Goal: Task Accomplishment & Management: Use online tool/utility

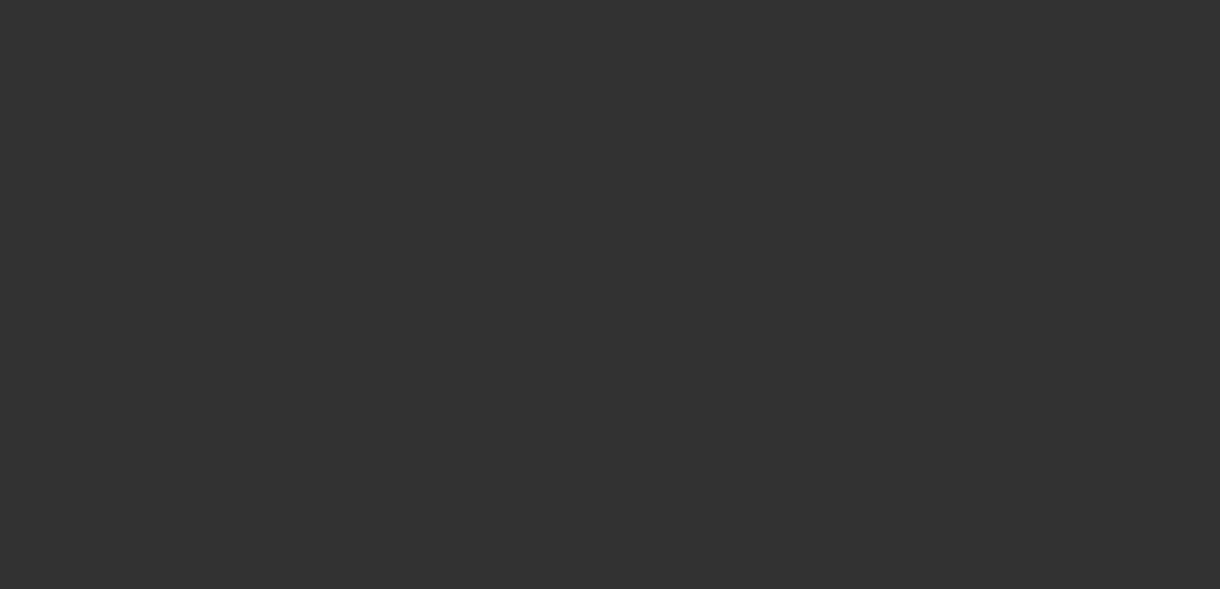
select select "4"
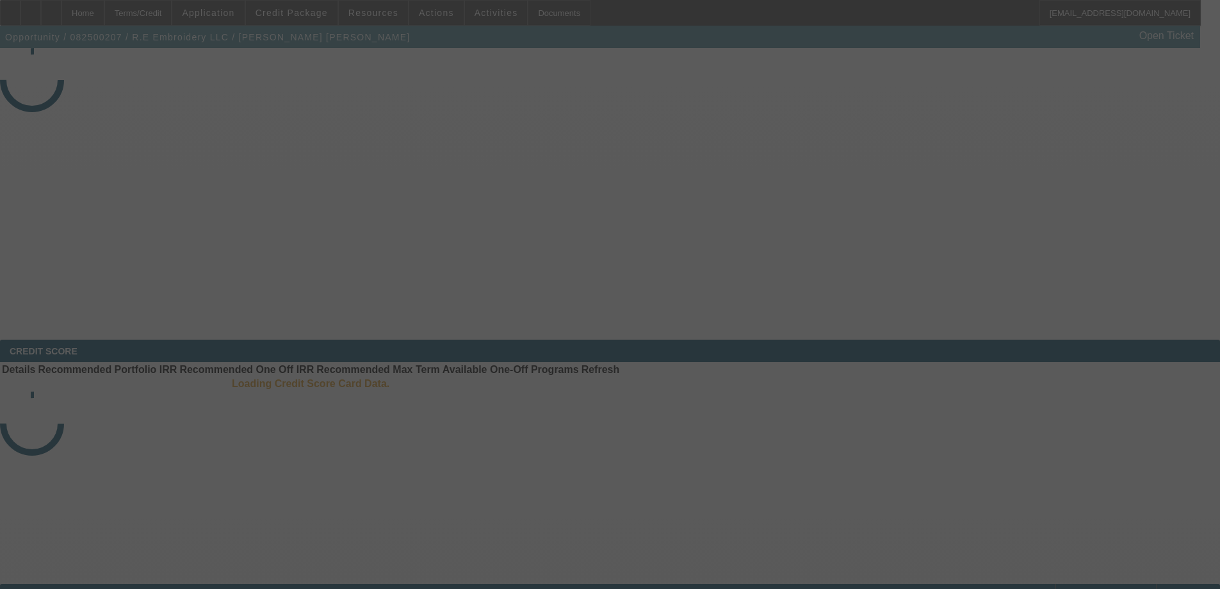
select select "0"
select select "2"
select select "0"
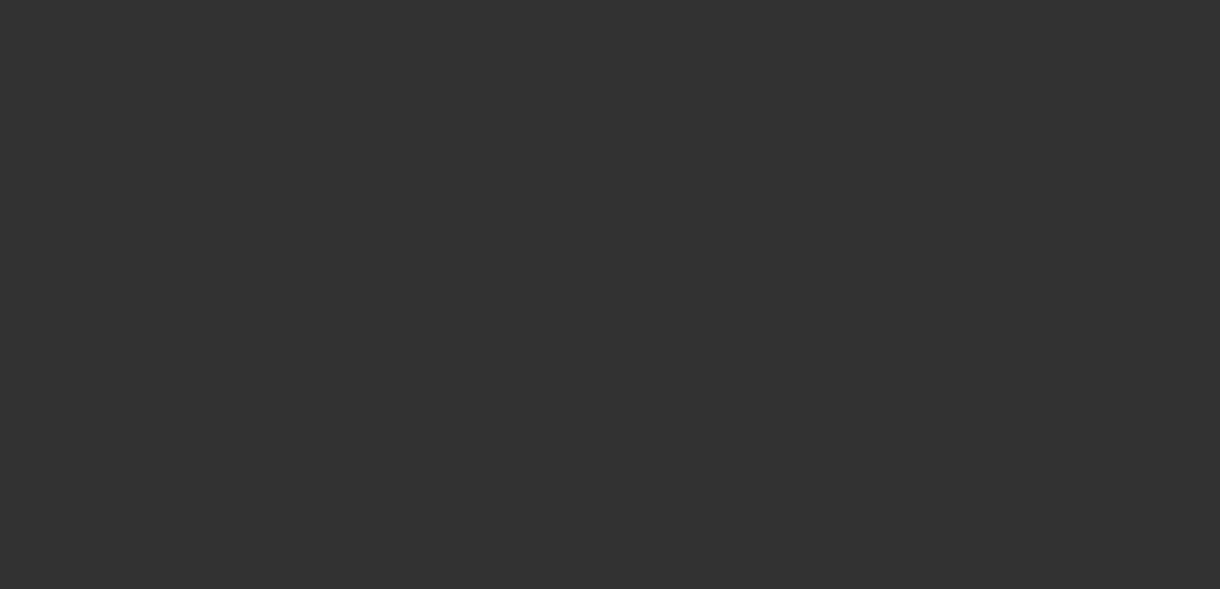
select select "2"
select select "6"
select select "1"
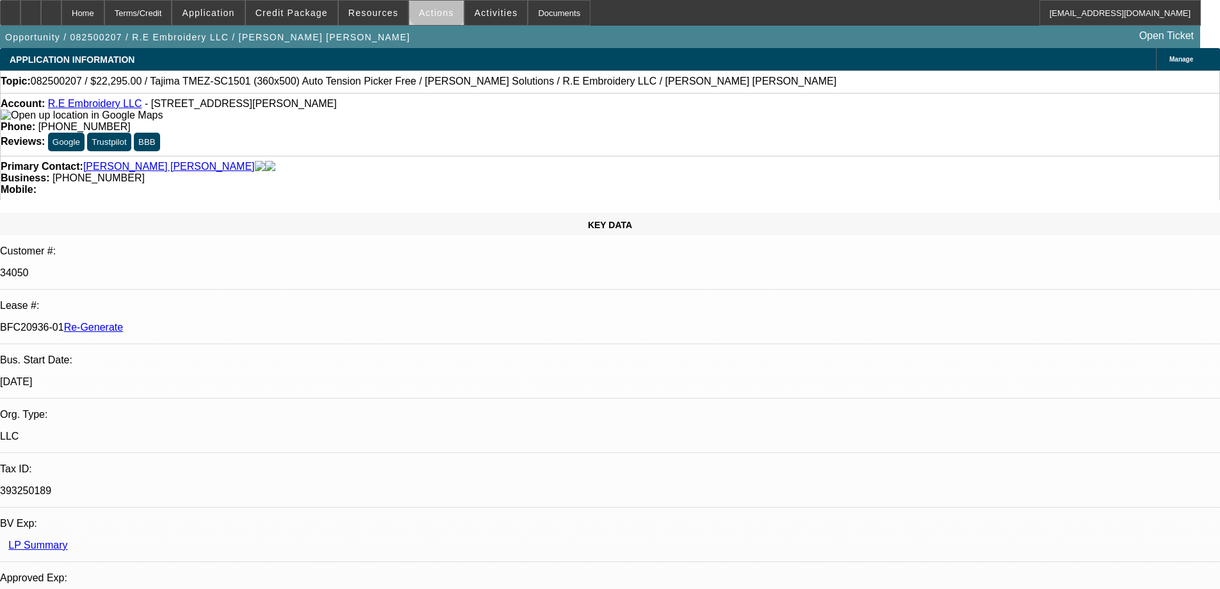
click at [432, 5] on span at bounding box center [436, 12] width 54 height 31
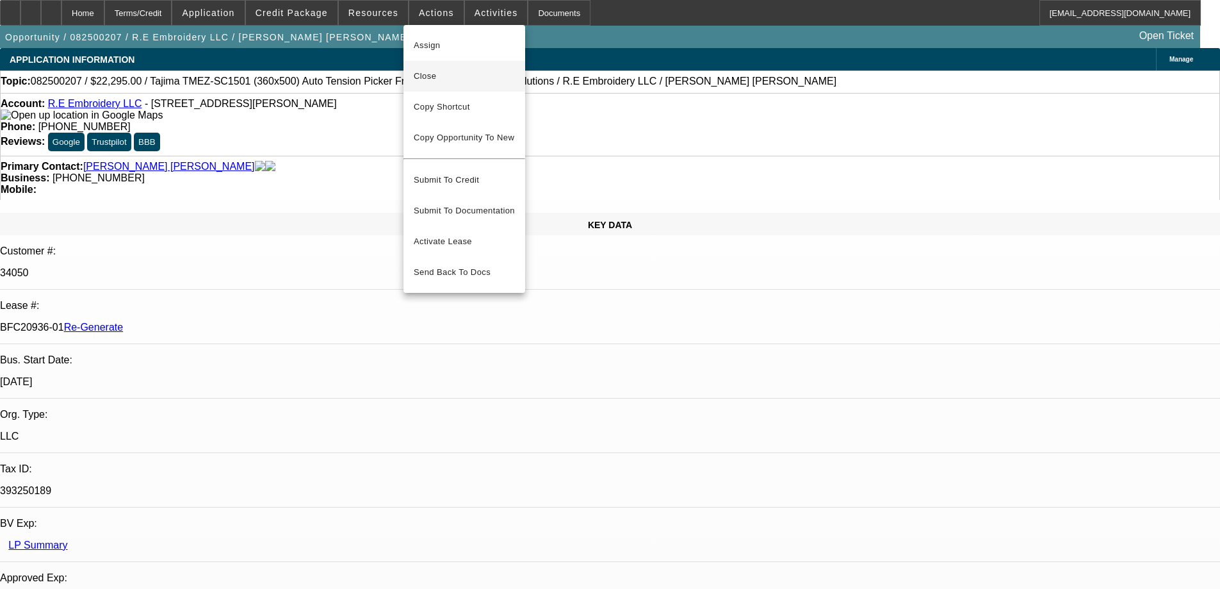
click at [437, 83] on span "Close" at bounding box center [464, 76] width 101 height 15
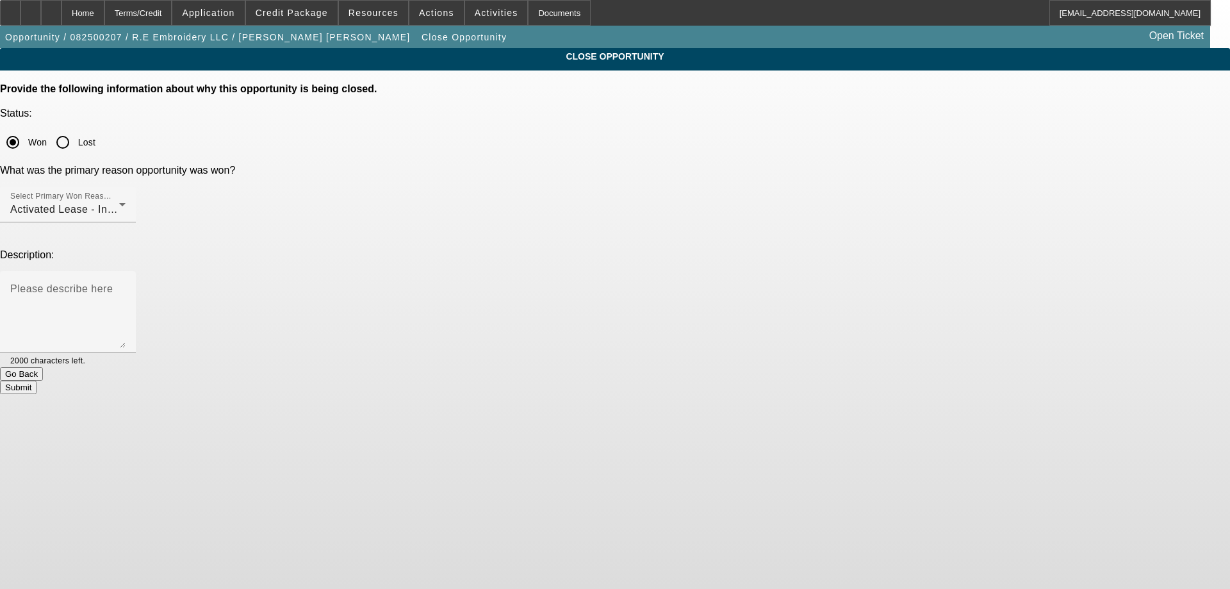
click at [37, 380] on button "Submit" at bounding box center [18, 386] width 37 height 13
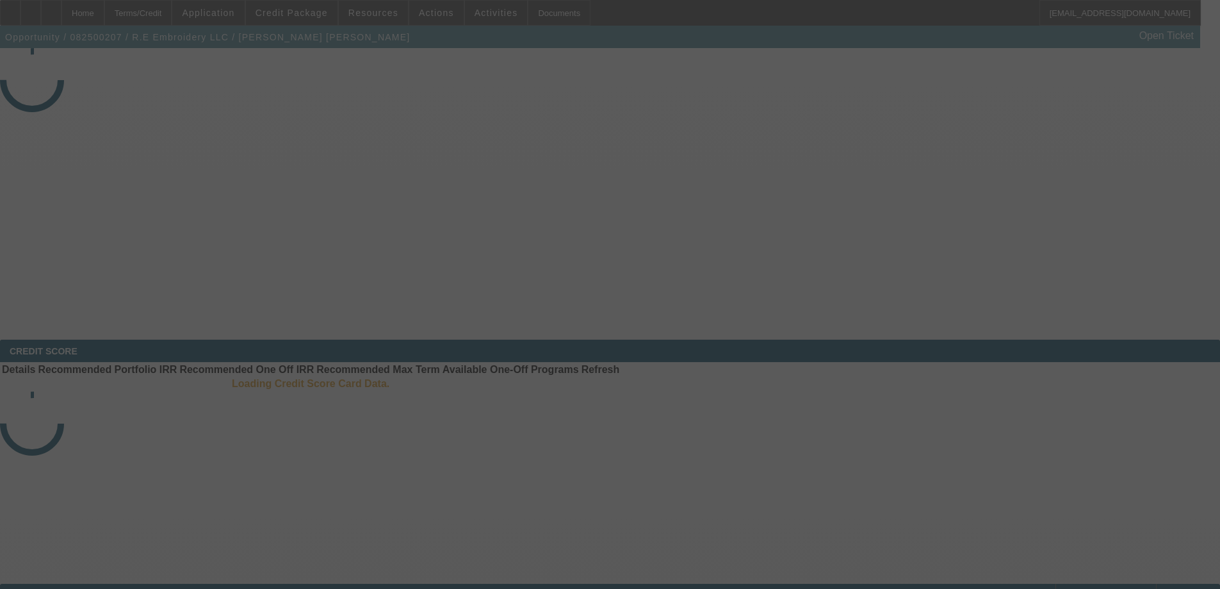
select select "4"
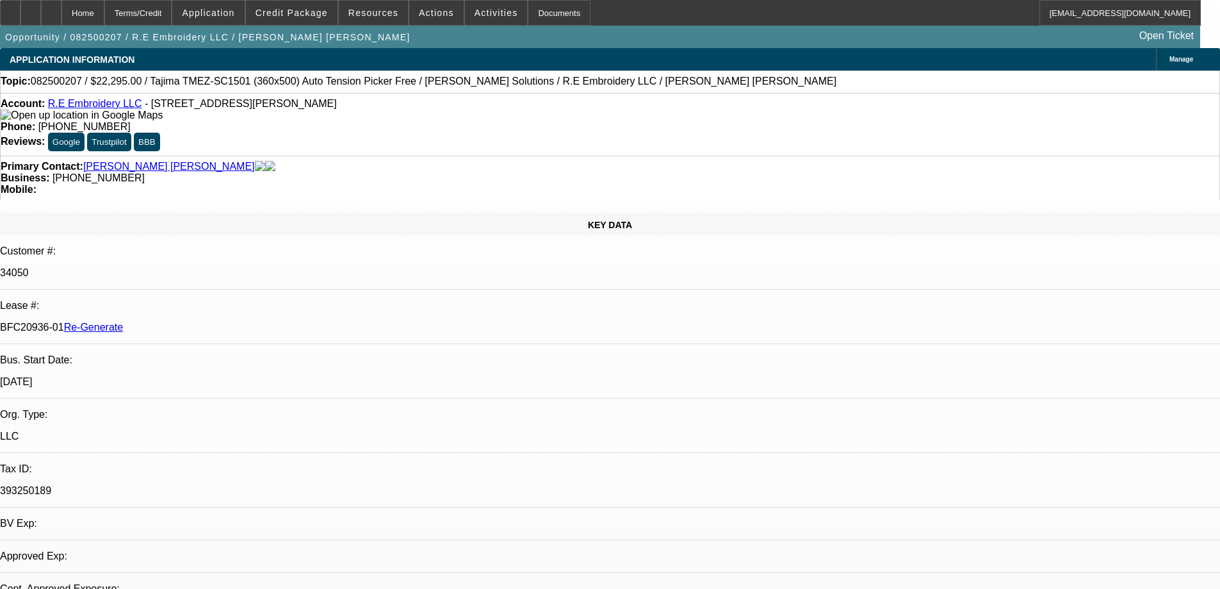
select select "0"
select select "2"
select select "0"
select select "6"
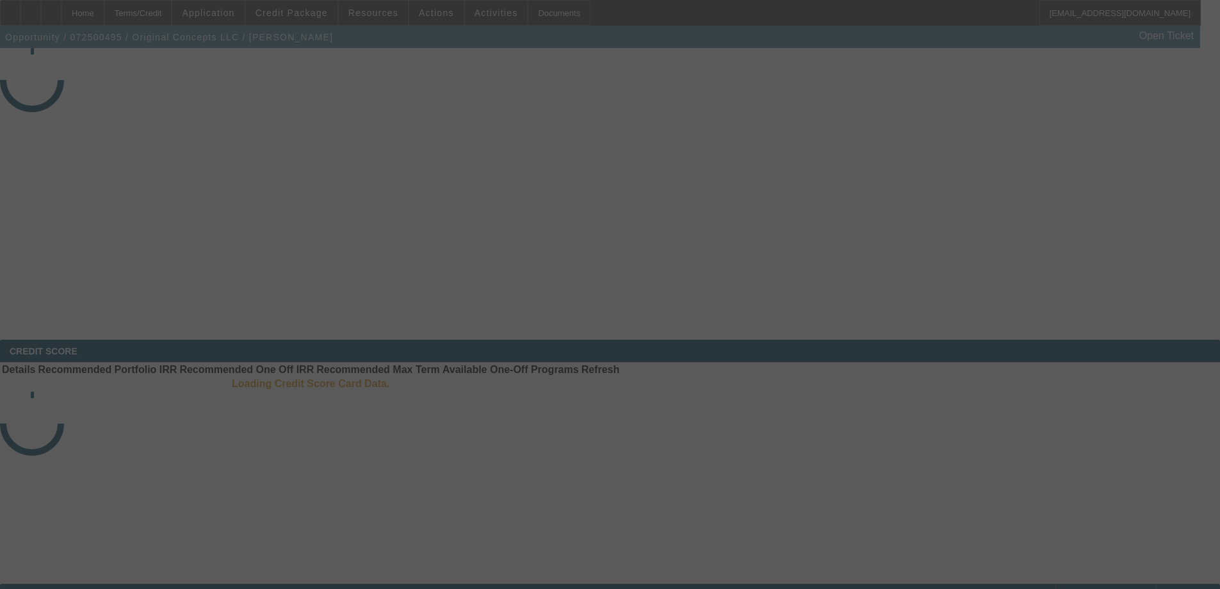
select select "4"
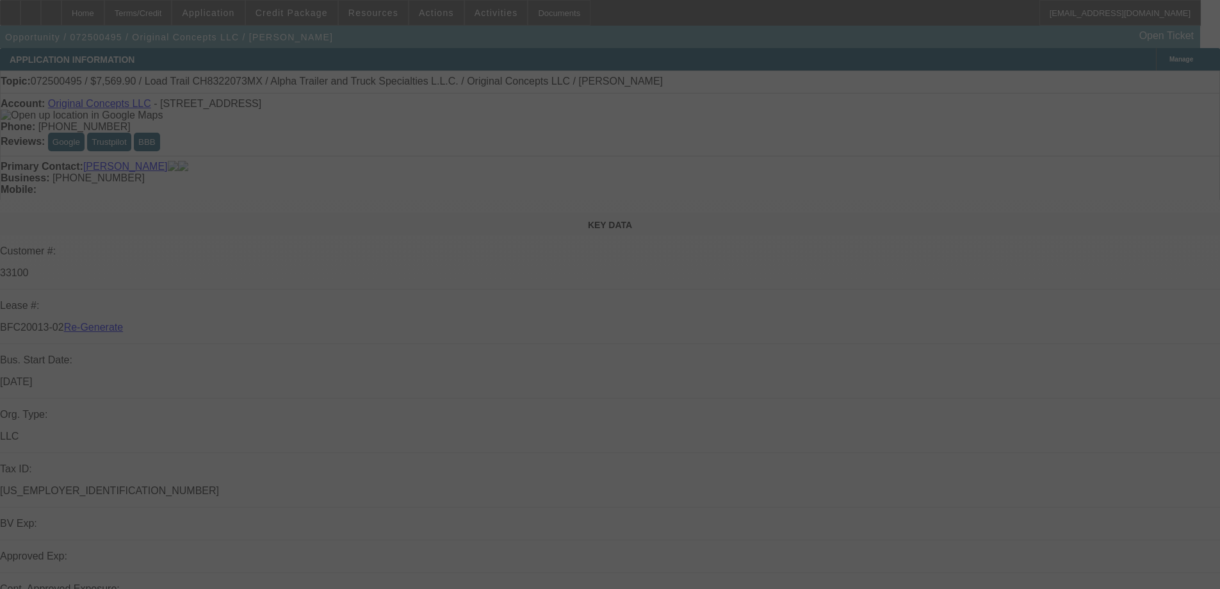
select select "0"
select select "2"
select select "0"
select select "6"
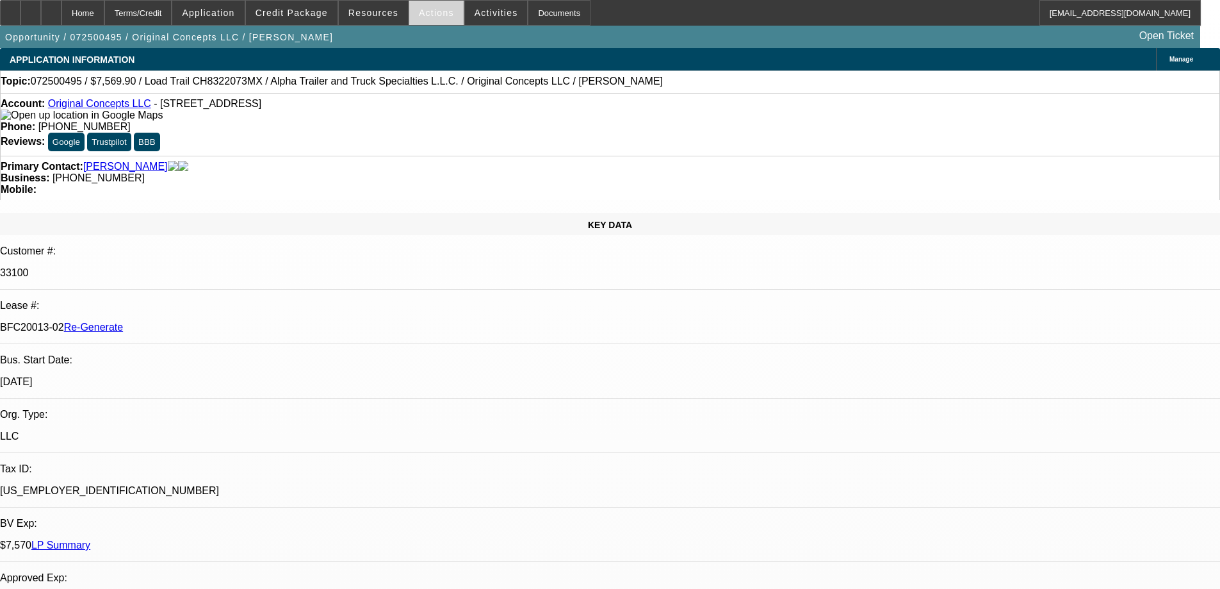
click at [427, 10] on span "Actions" at bounding box center [436, 13] width 35 height 10
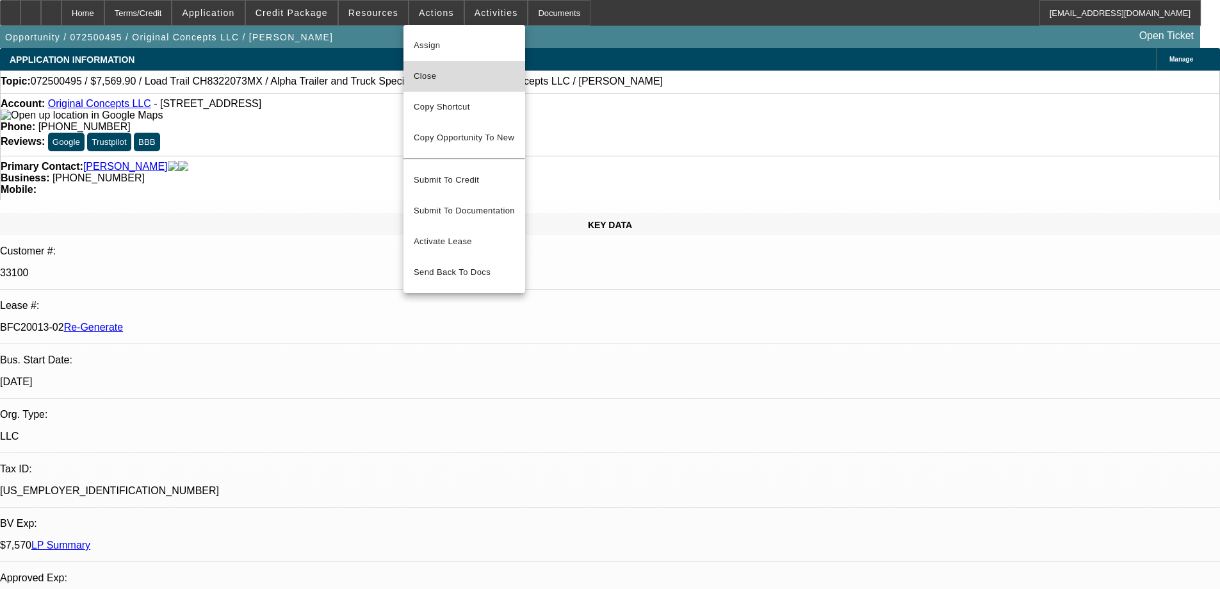
click at [430, 78] on span "Close" at bounding box center [464, 76] width 101 height 15
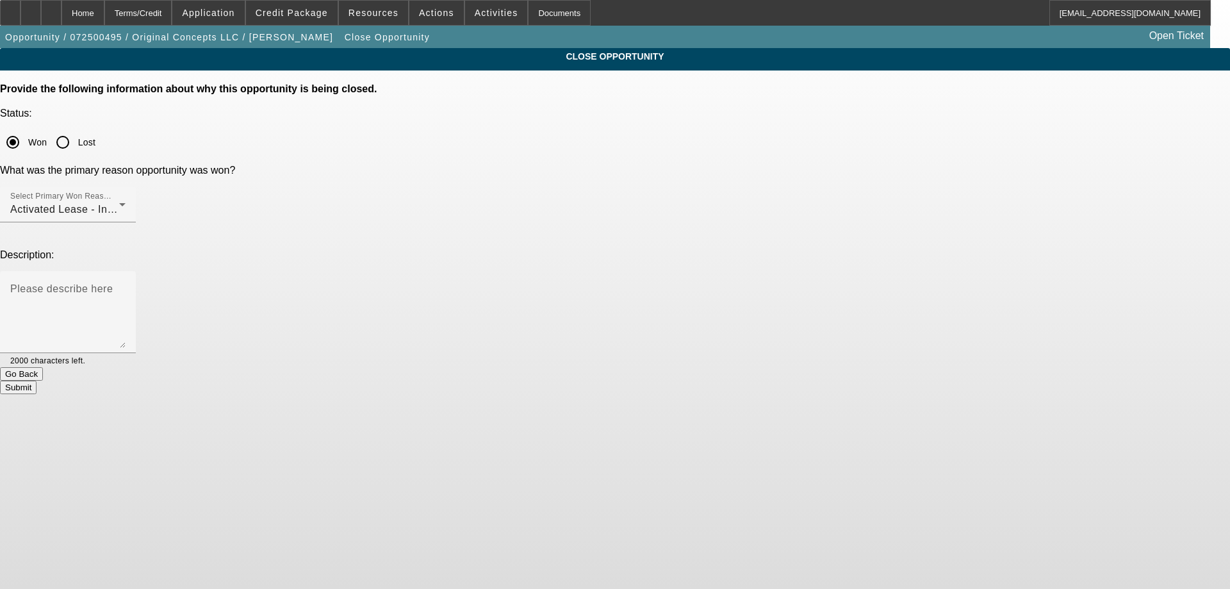
click at [37, 380] on button "Submit" at bounding box center [18, 386] width 37 height 13
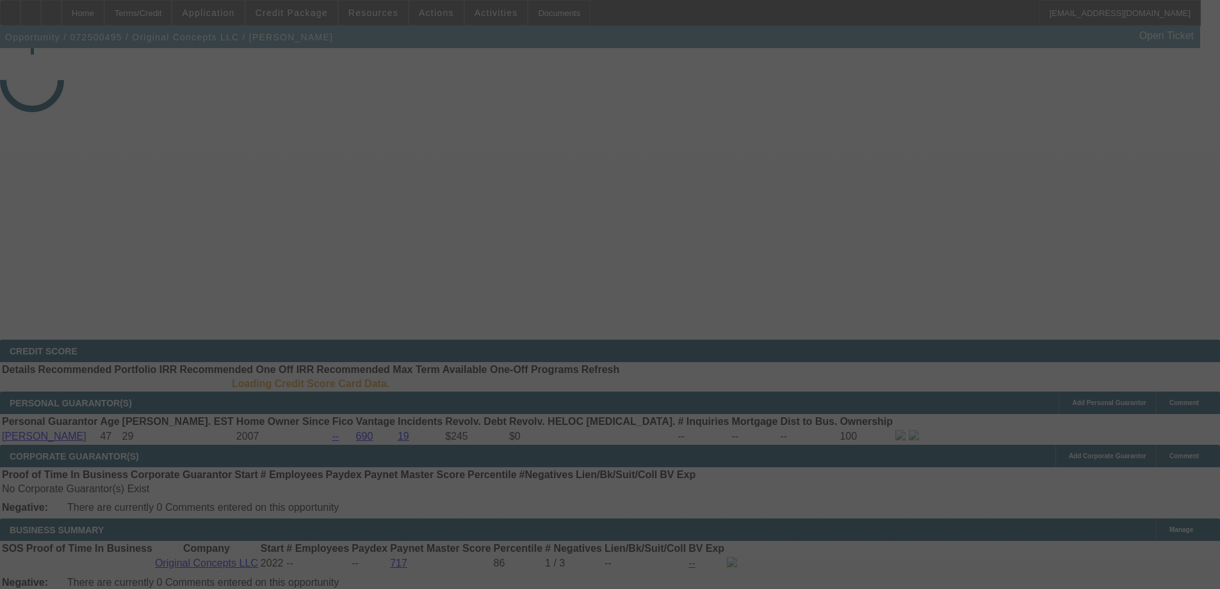
select select "4"
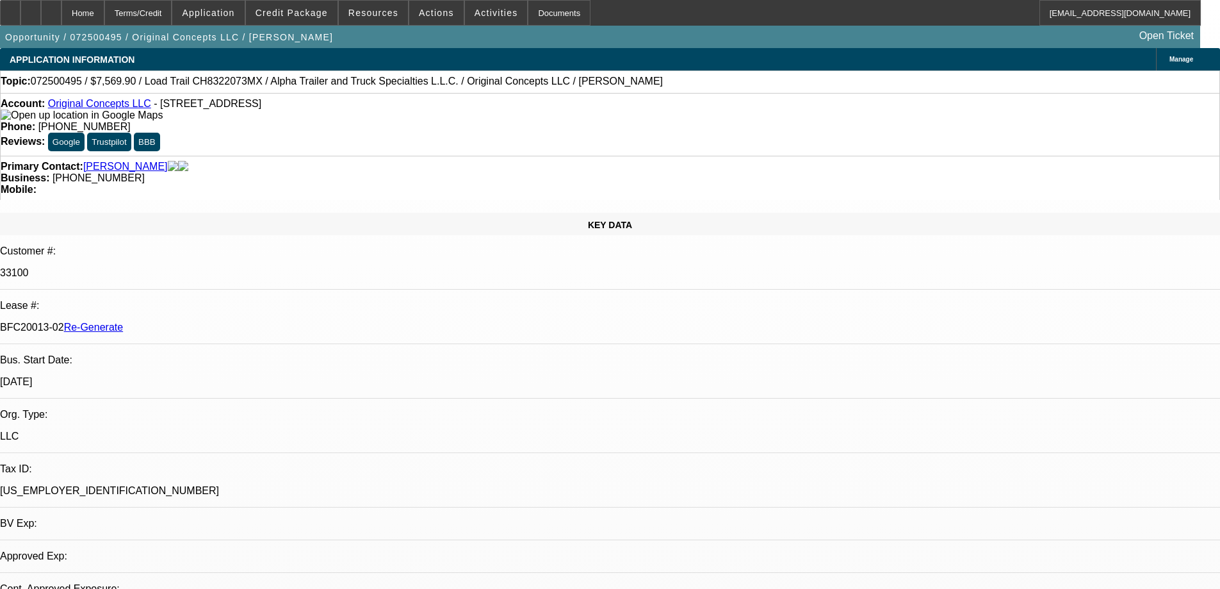
select select "0"
select select "2"
select select "0"
select select "6"
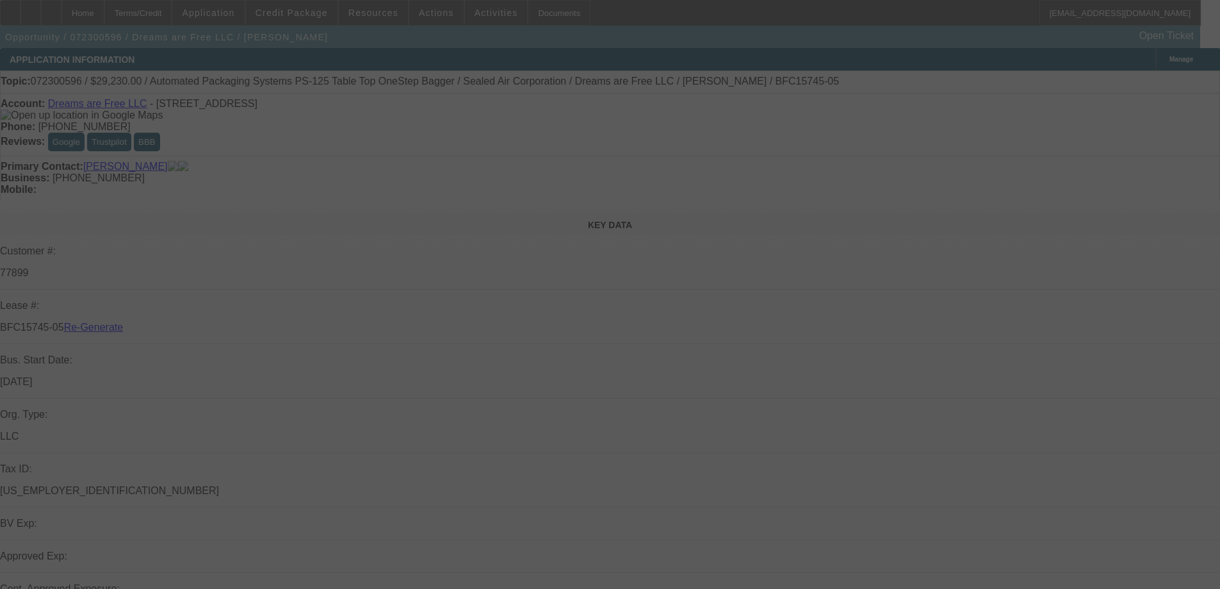
select select "4"
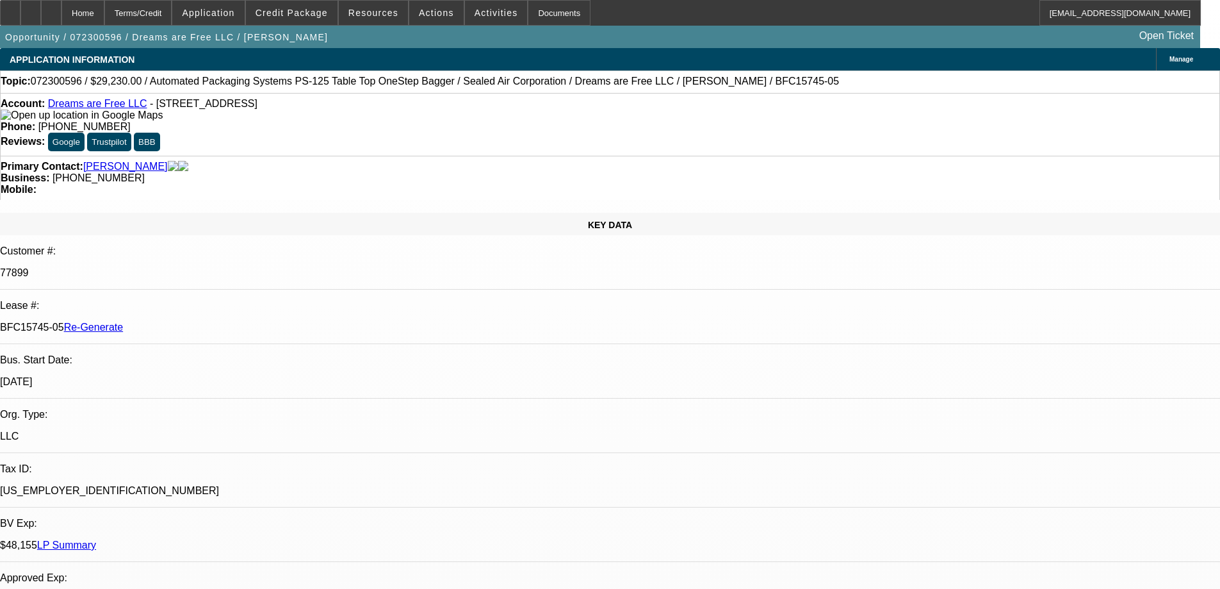
select select "0"
select select "3"
select select "0.1"
select select "4"
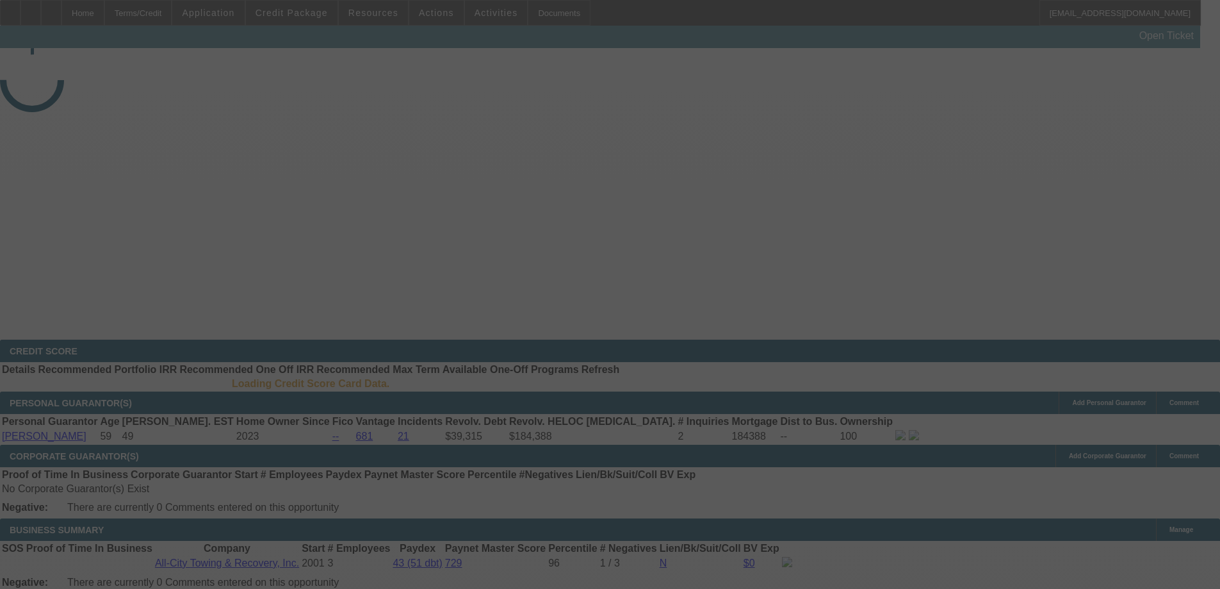
select select "4"
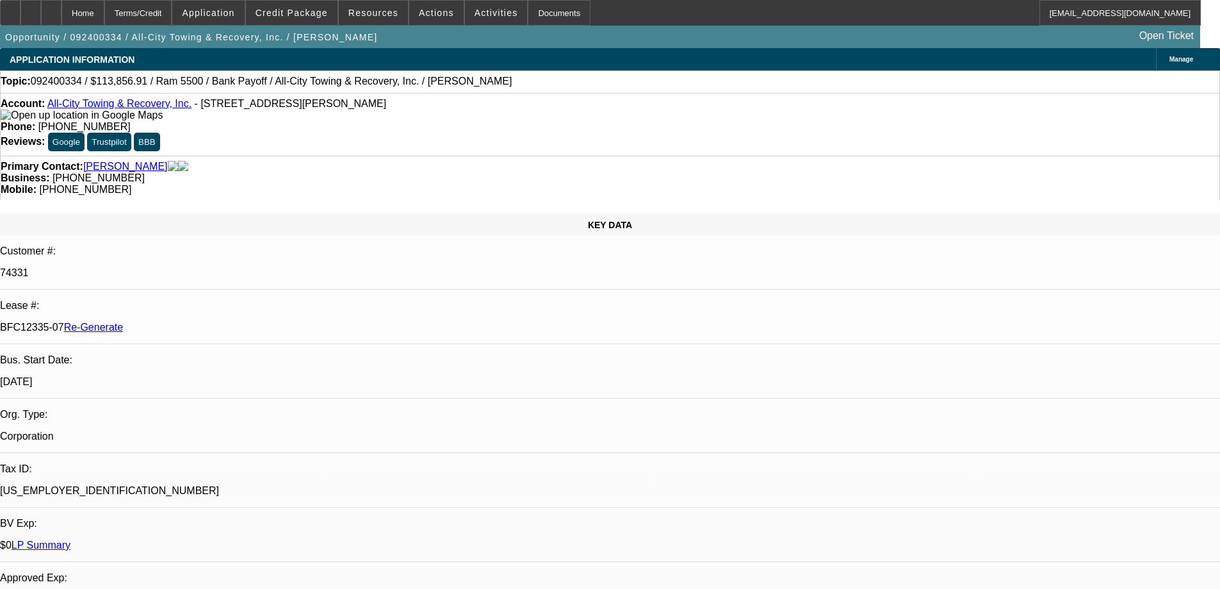
select select "0"
select select "6"
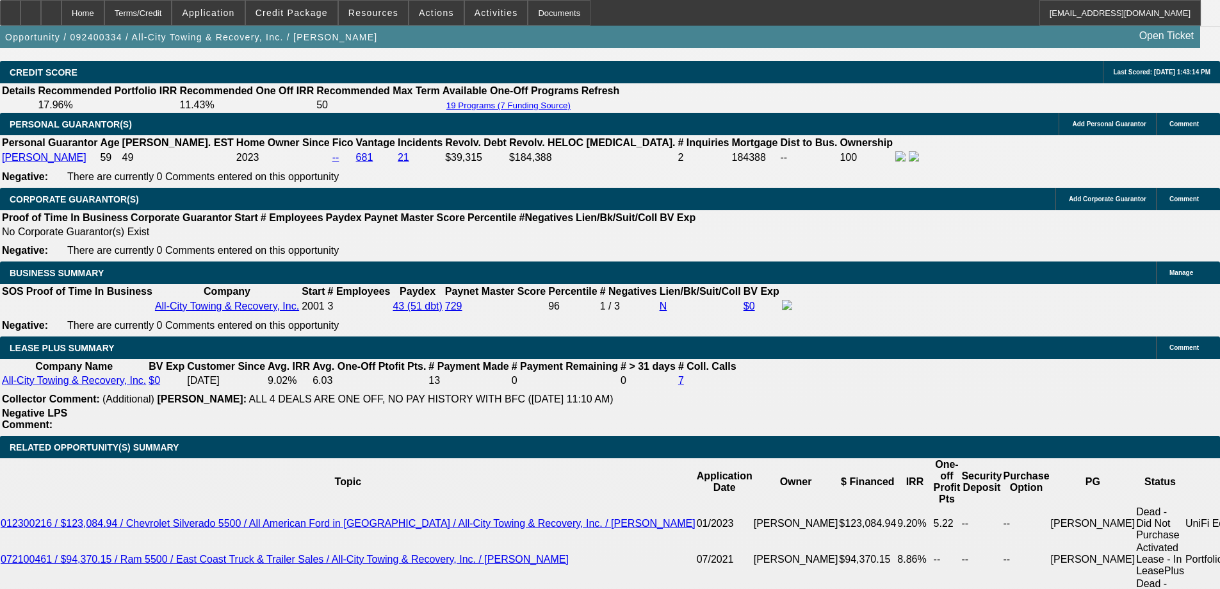
scroll to position [1985, 0]
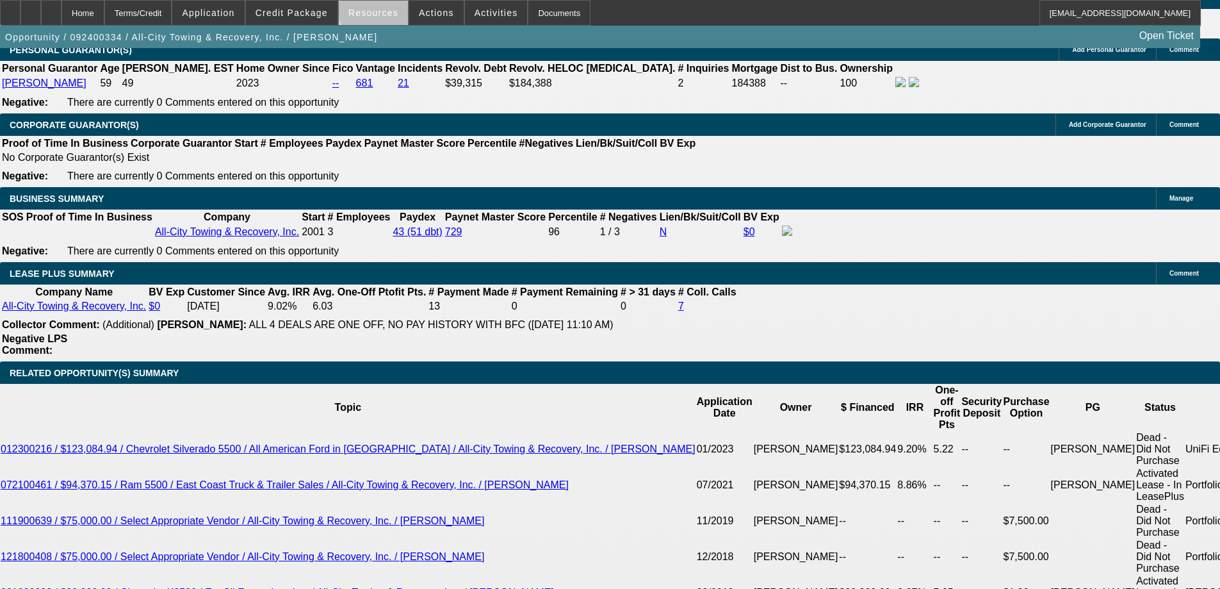
click at [380, 8] on span "Resources" at bounding box center [373, 13] width 50 height 10
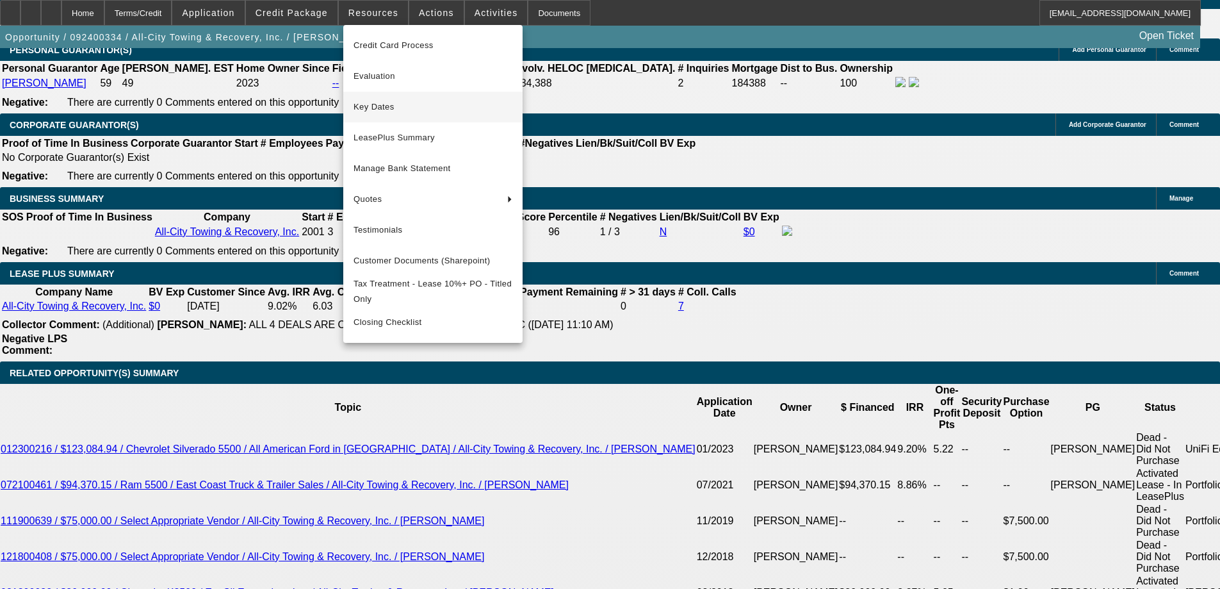
click at [407, 101] on span "Key Dates" at bounding box center [433, 106] width 159 height 15
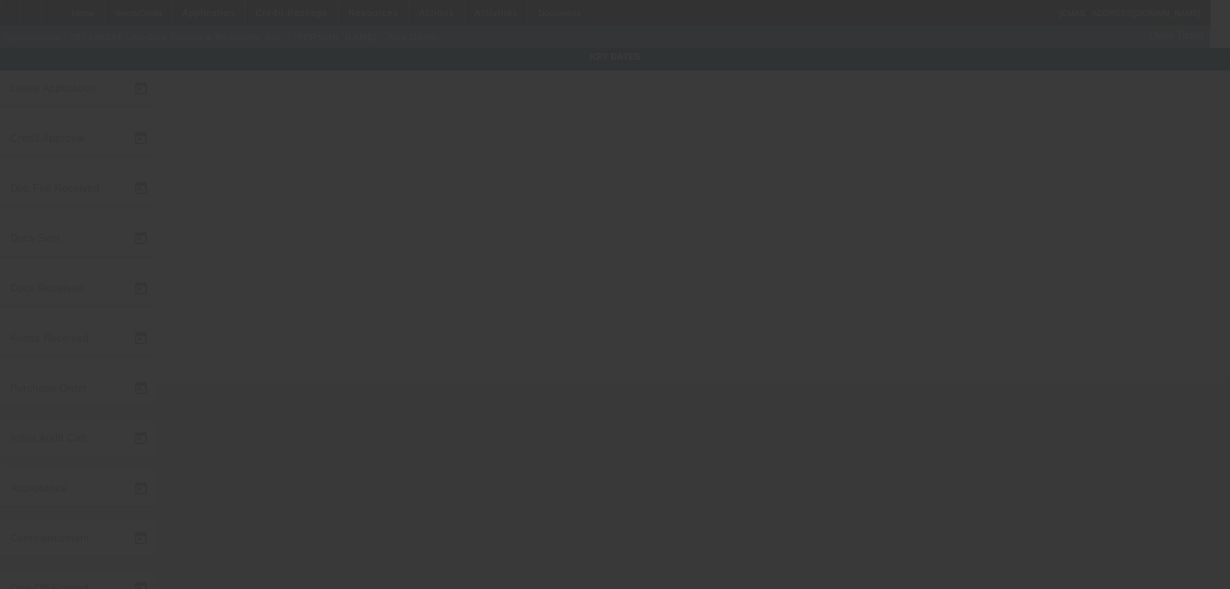
type input "9/13/2024"
type input "9/2/2025"
type input "9/3/2025"
type input "9/2/2025"
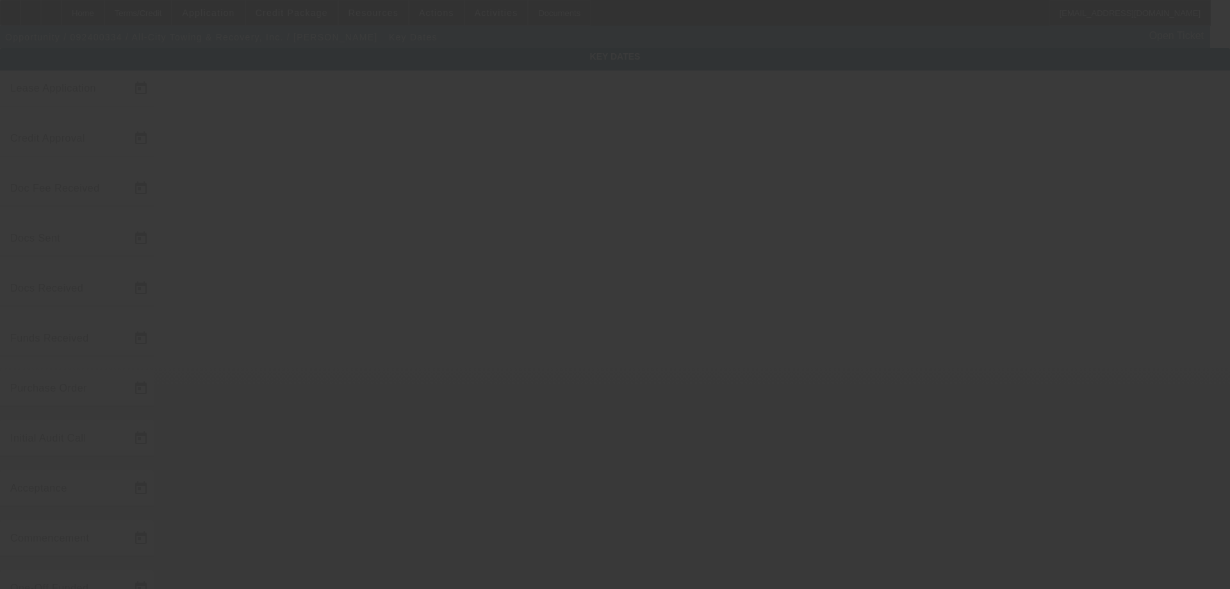
type input "9/3/2025"
type input "10/1/2025"
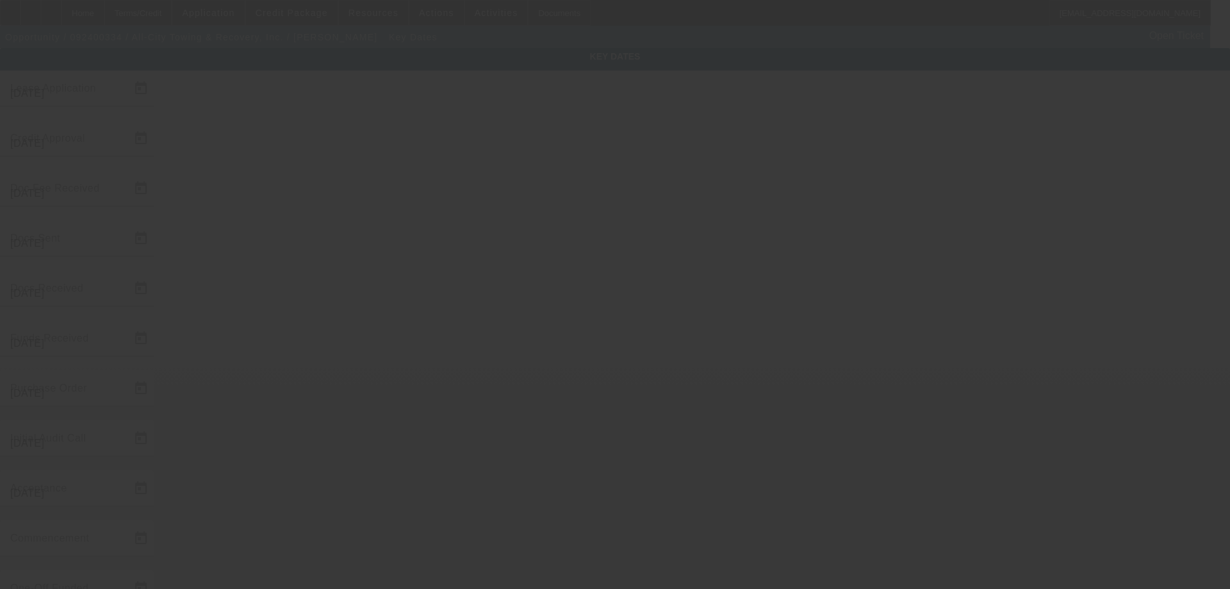
type input "11/1/2025"
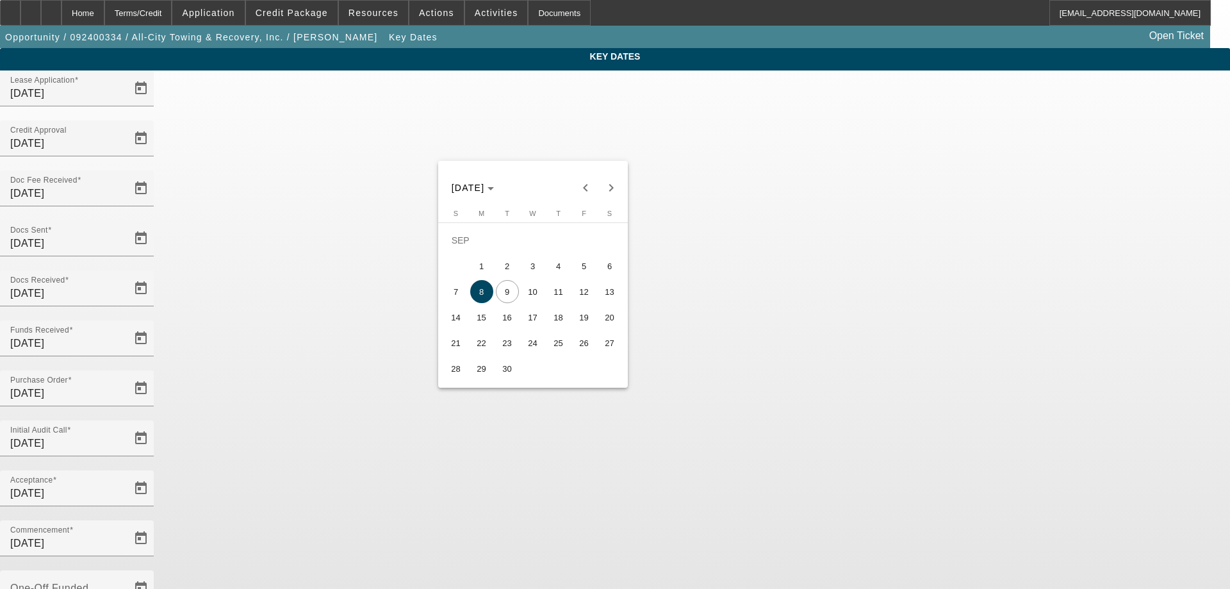
click at [580, 291] on span "12" at bounding box center [584, 291] width 23 height 23
type input "9/12/2025"
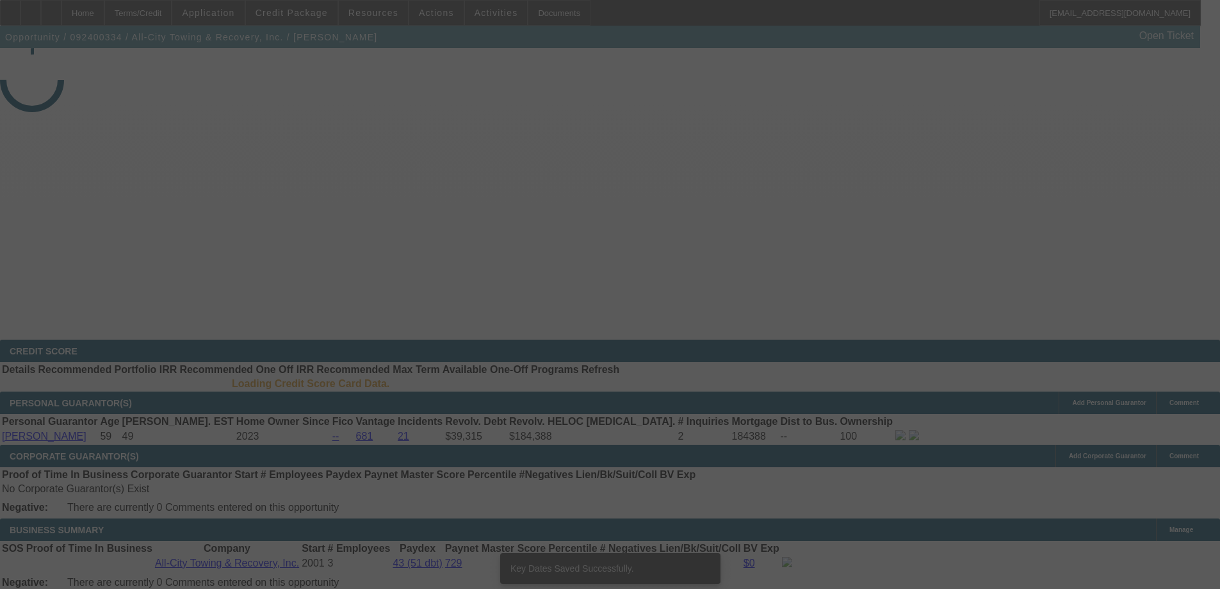
select select "4"
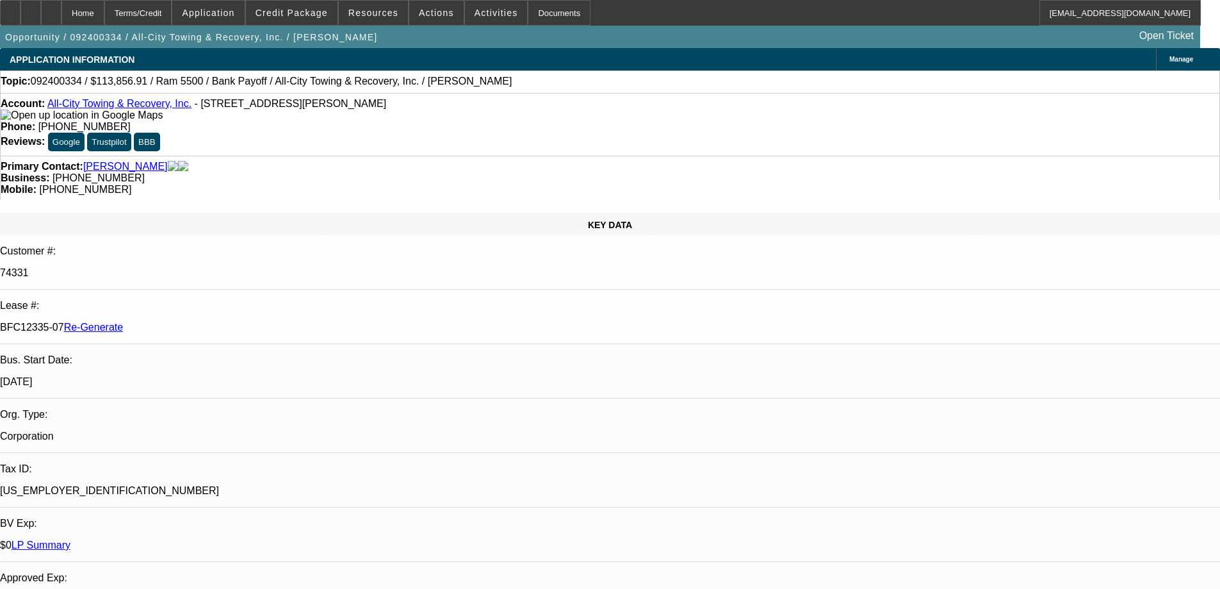
select select "0"
select select "6"
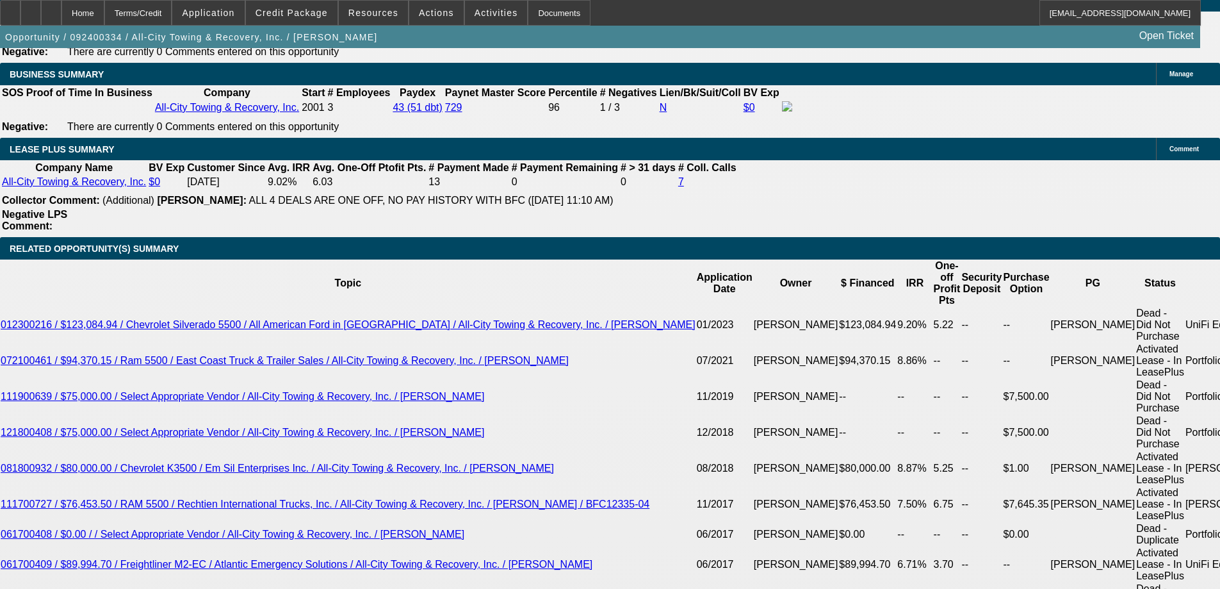
scroll to position [2114, 0]
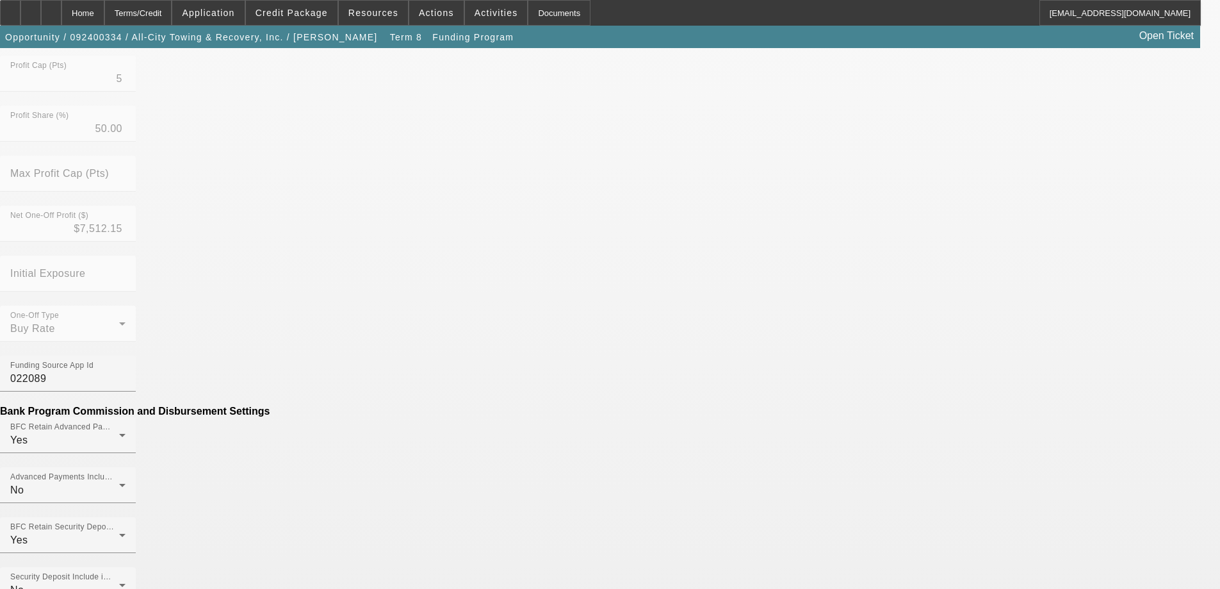
scroll to position [448, 0]
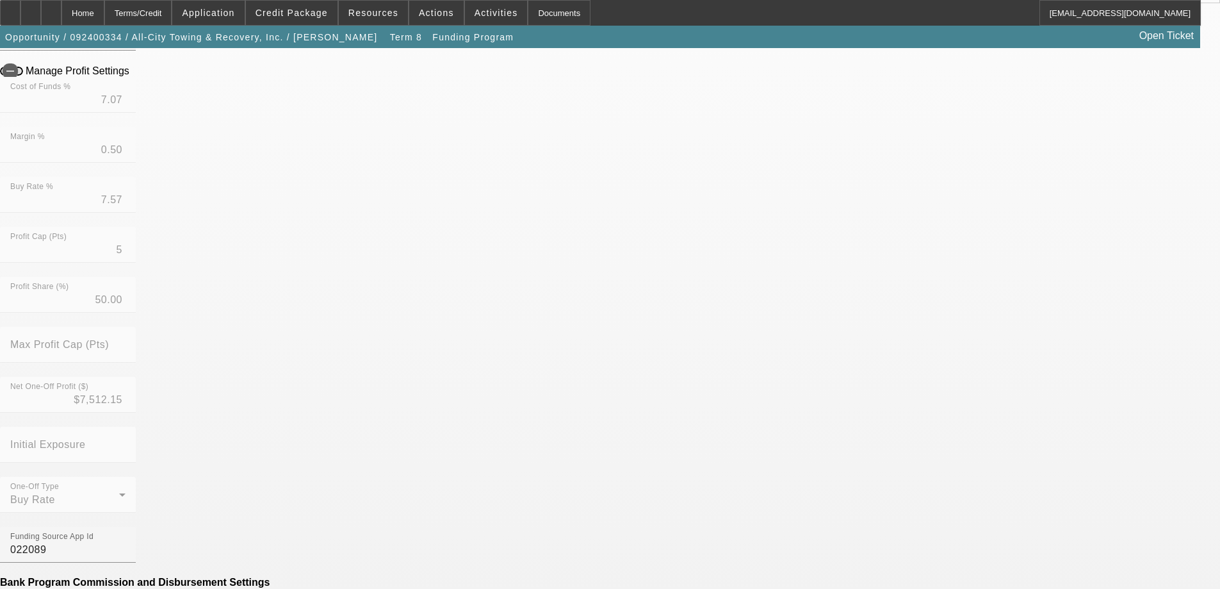
scroll to position [384, 0]
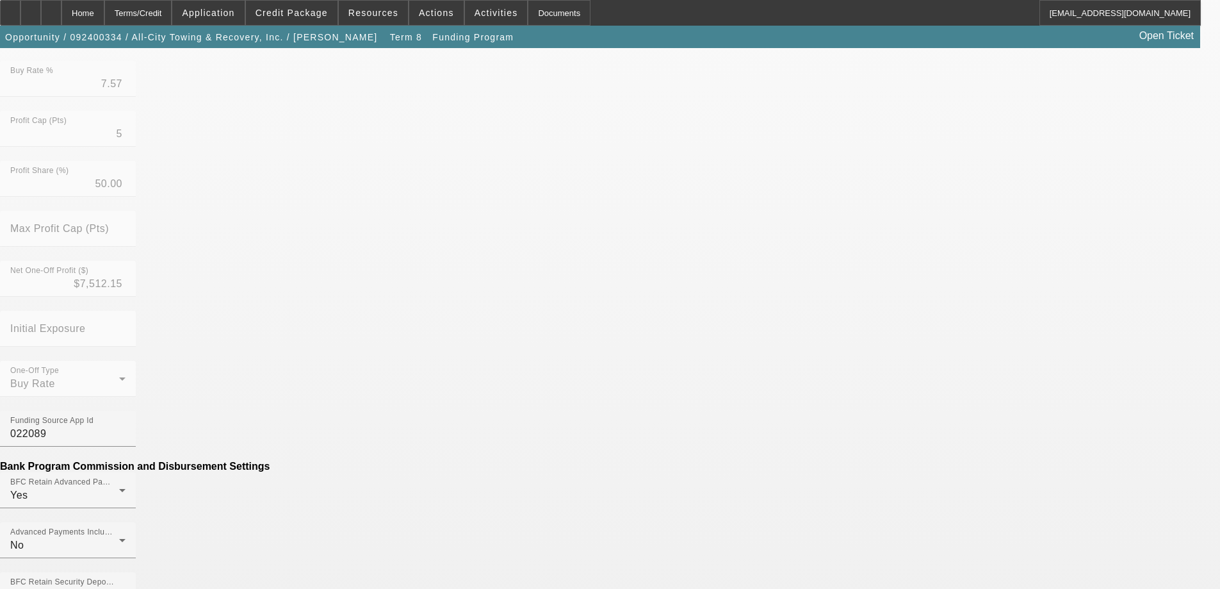
type input "$297.39"
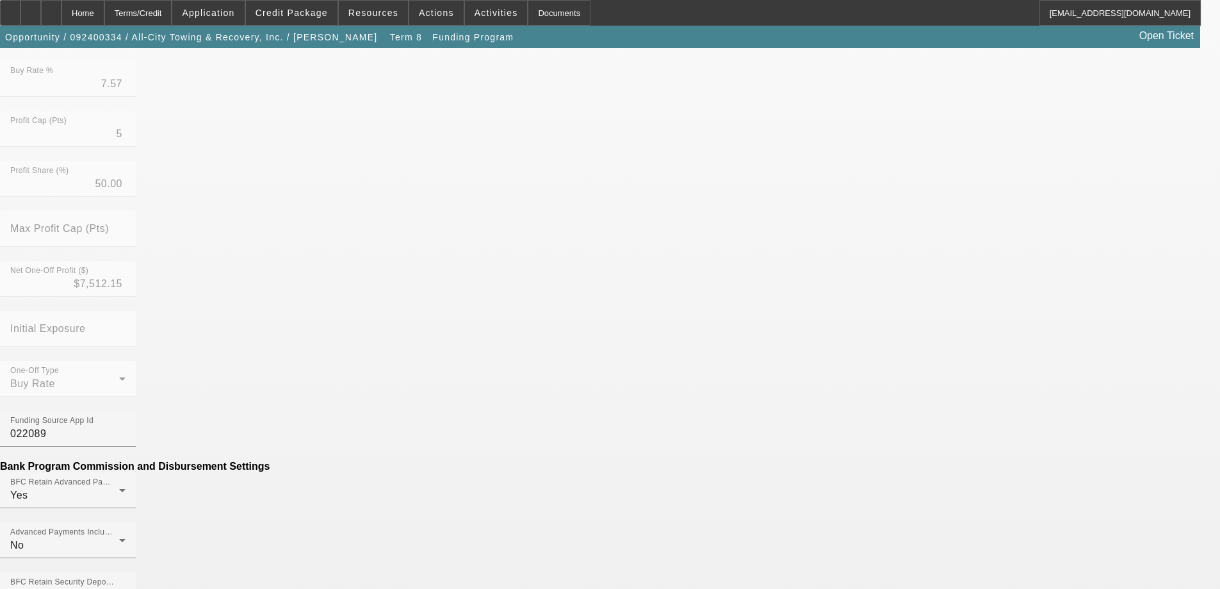
type input "e"
type input "PER DIEM"
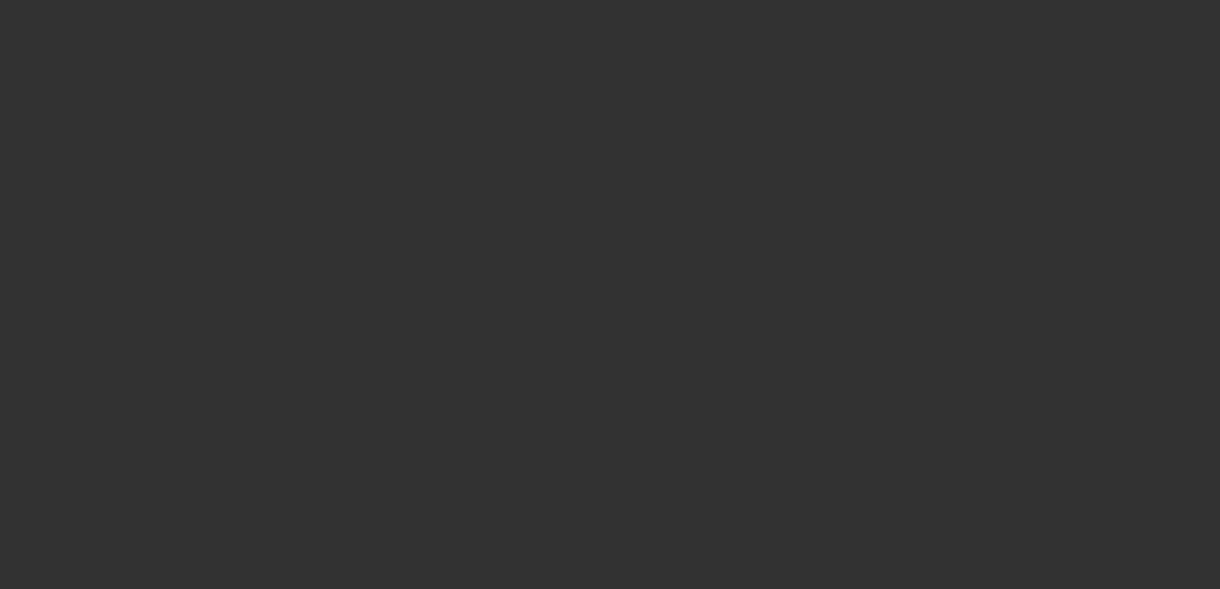
select select "4"
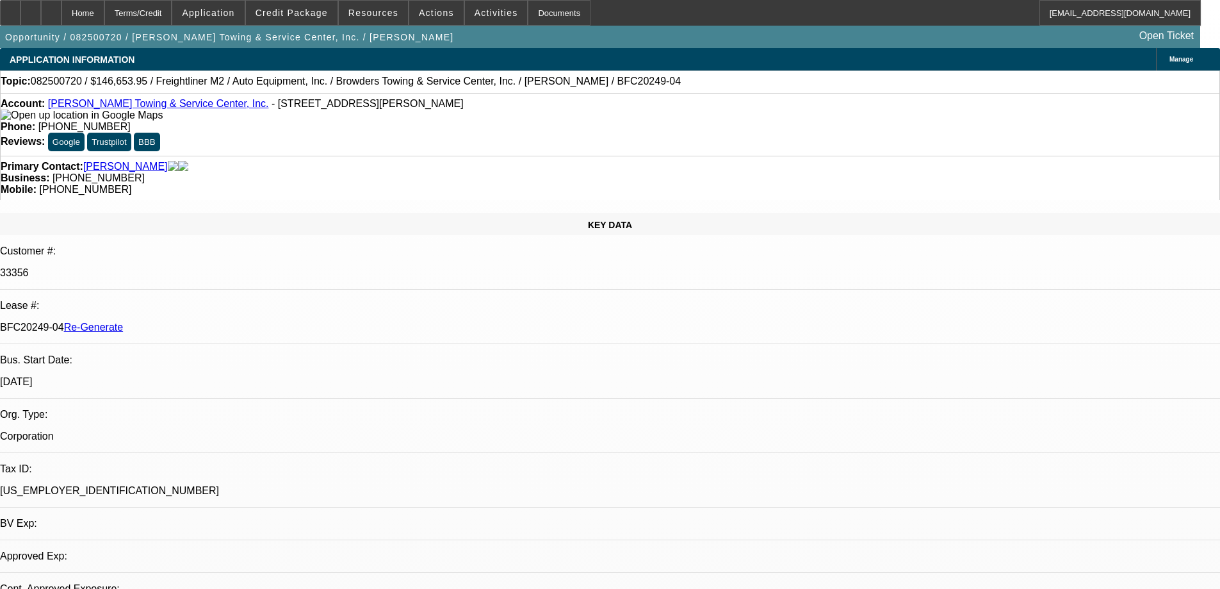
select select "0"
select select "2"
select select "0"
select select "6"
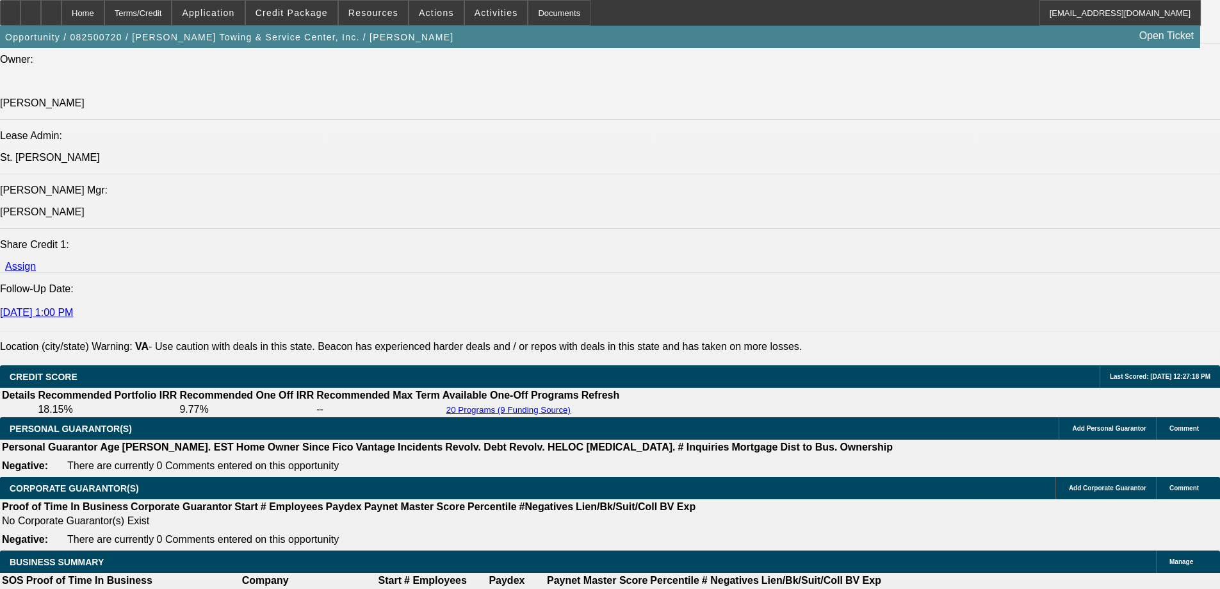
scroll to position [1857, 0]
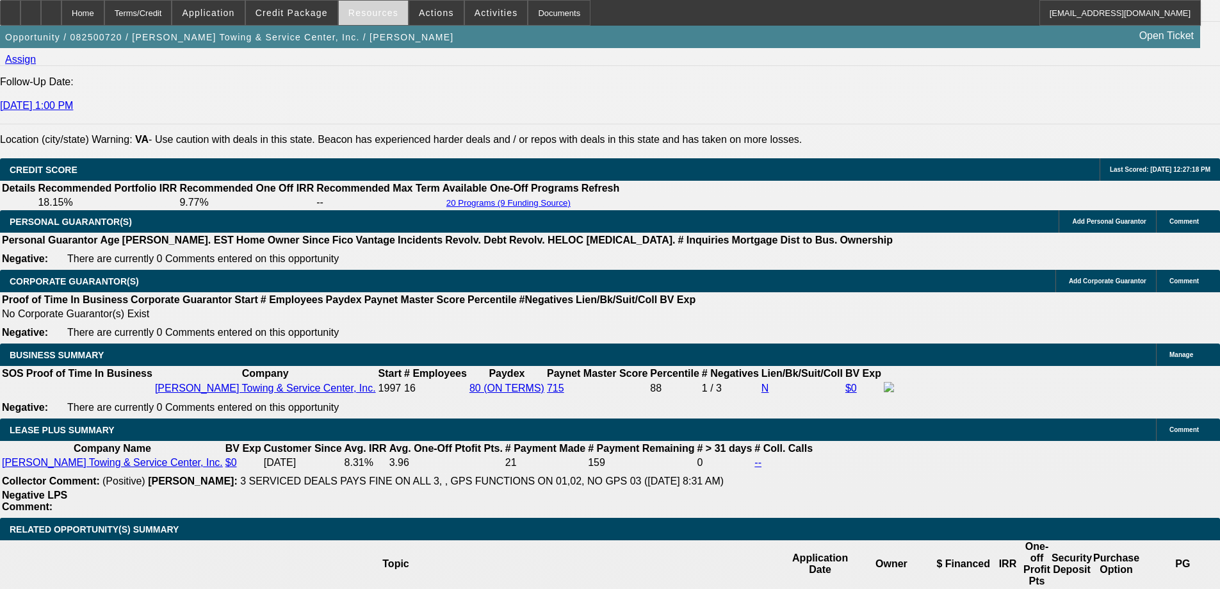
click at [361, 8] on span "Resources" at bounding box center [373, 13] width 50 height 10
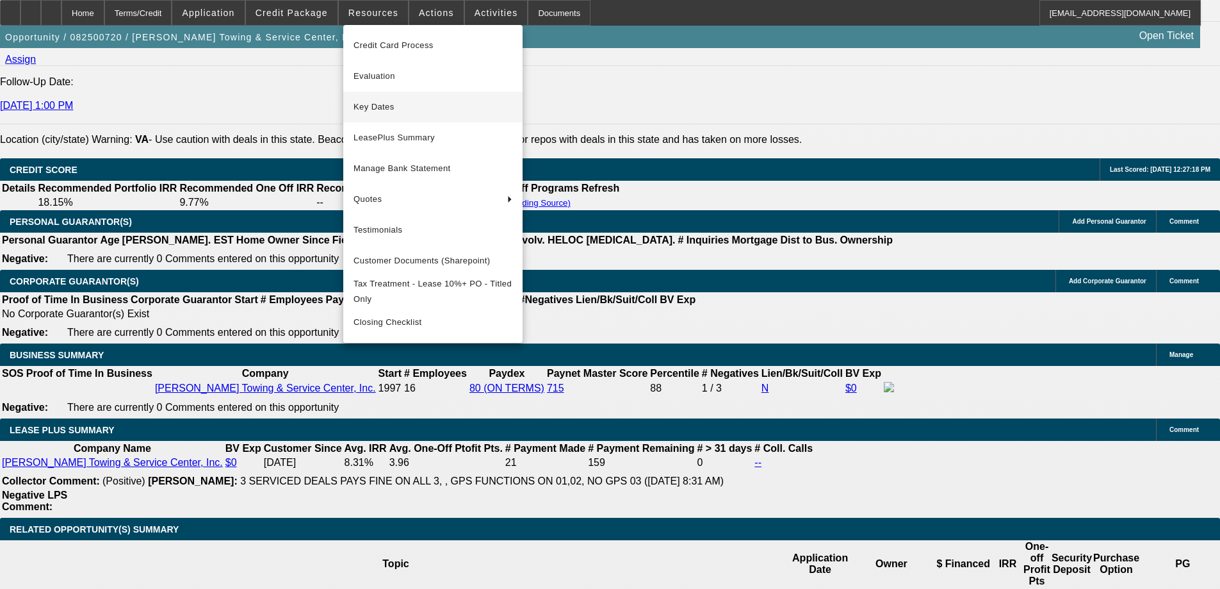
click at [376, 113] on span "Key Dates" at bounding box center [433, 106] width 159 height 15
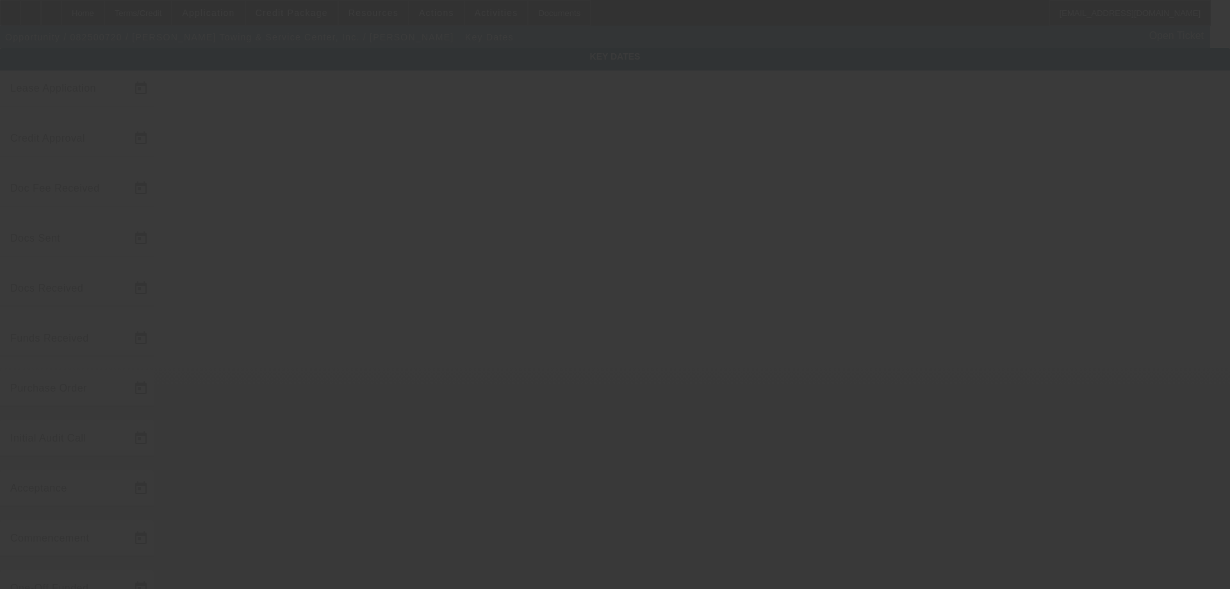
type input "8/27/2025"
type input "8/29/2025"
type input "9/3/2025"
type input "9/2/2025"
type input "9/3/2025"
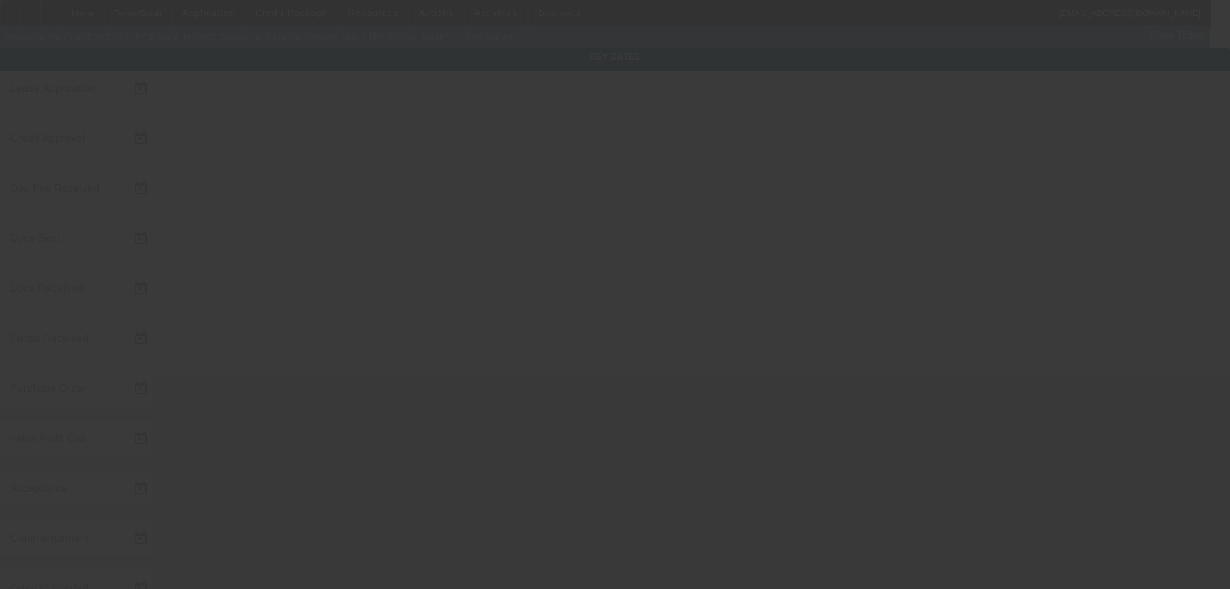
type input "9/4/2025"
type input "10/1/2025"
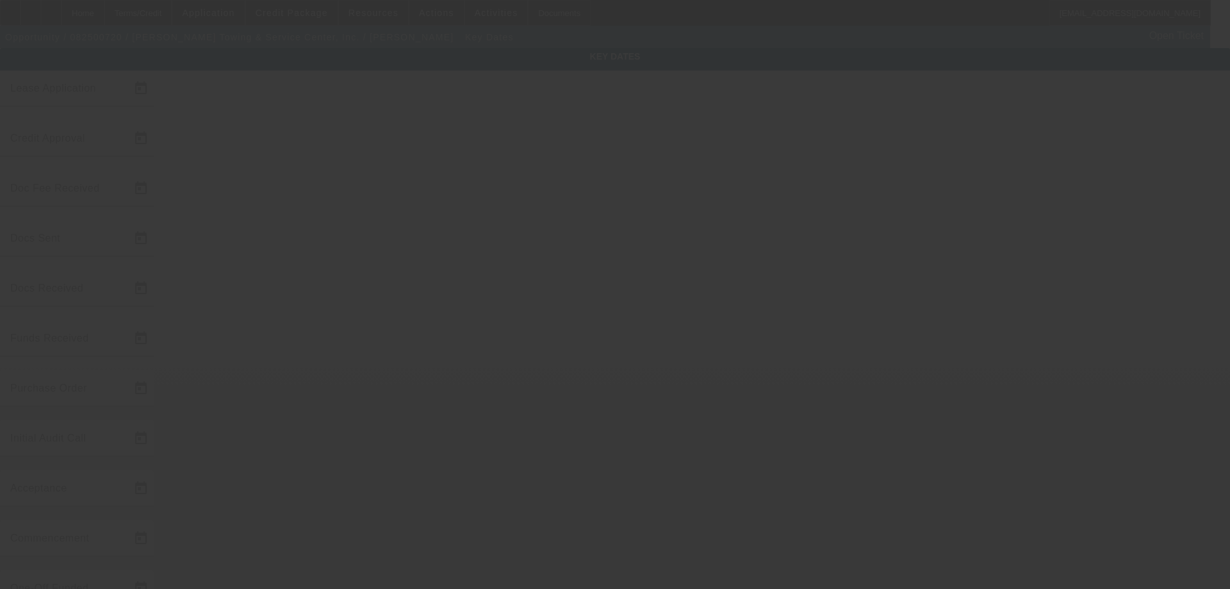
type input "11/1/2025"
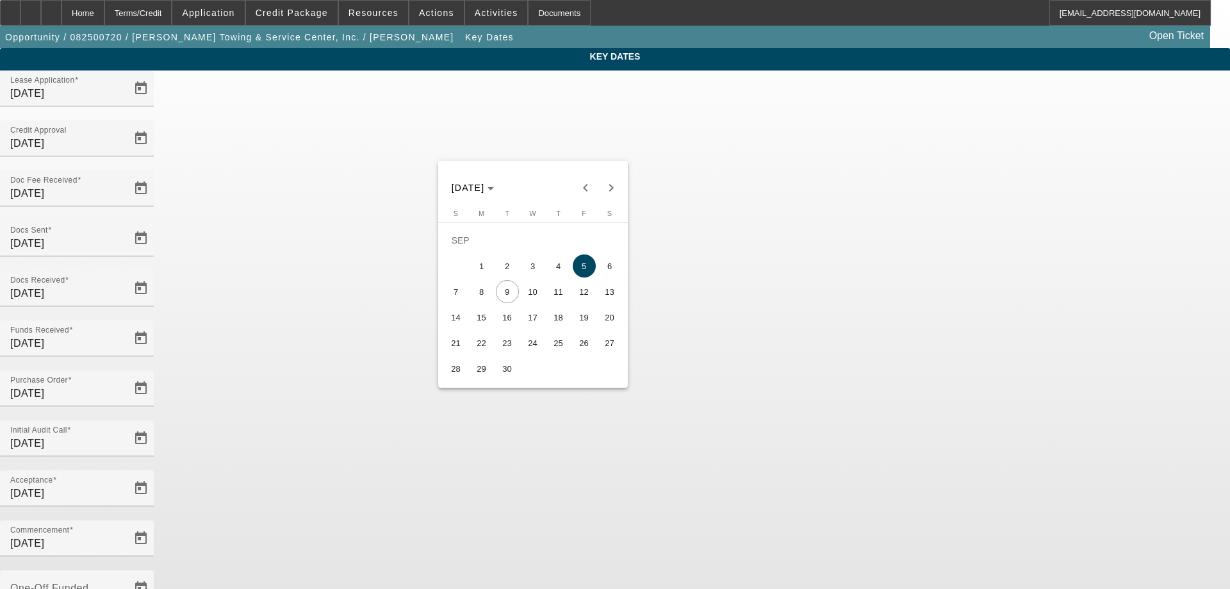
click at [508, 295] on span "9" at bounding box center [507, 291] width 23 height 23
type input "9/9/2025"
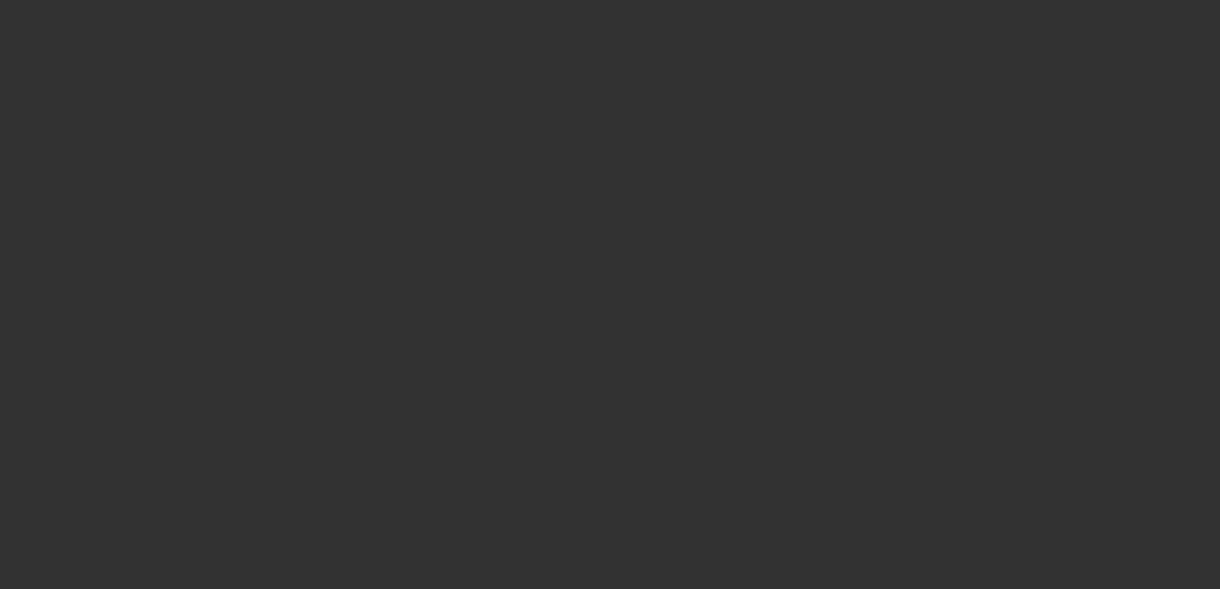
select select "4"
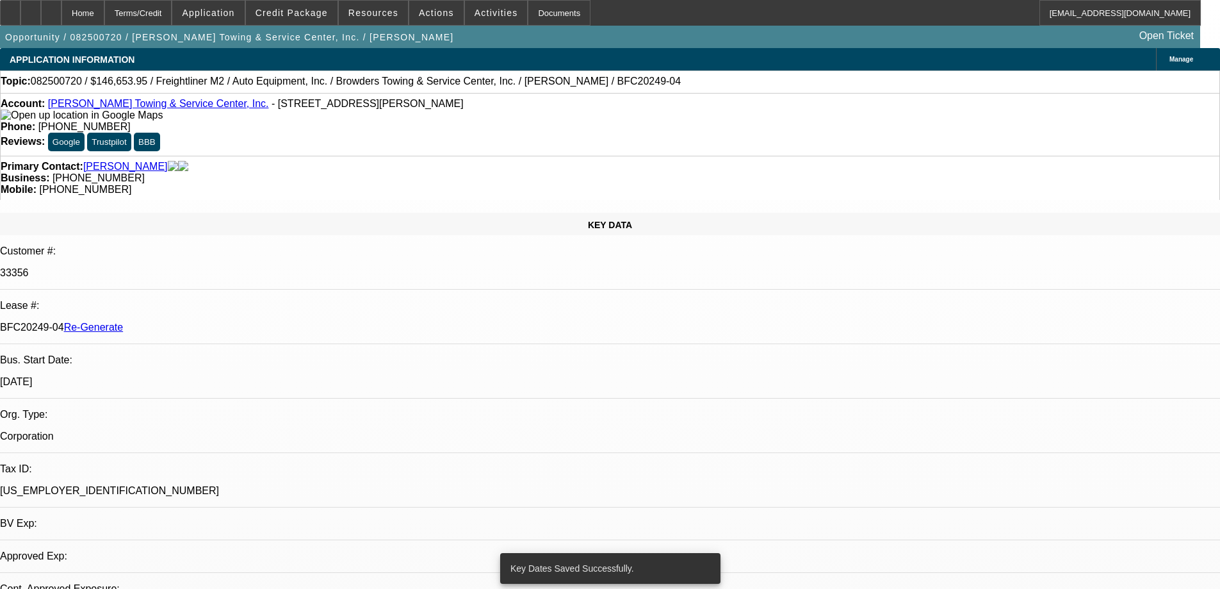
select select "0"
select select "2"
select select "0"
select select "6"
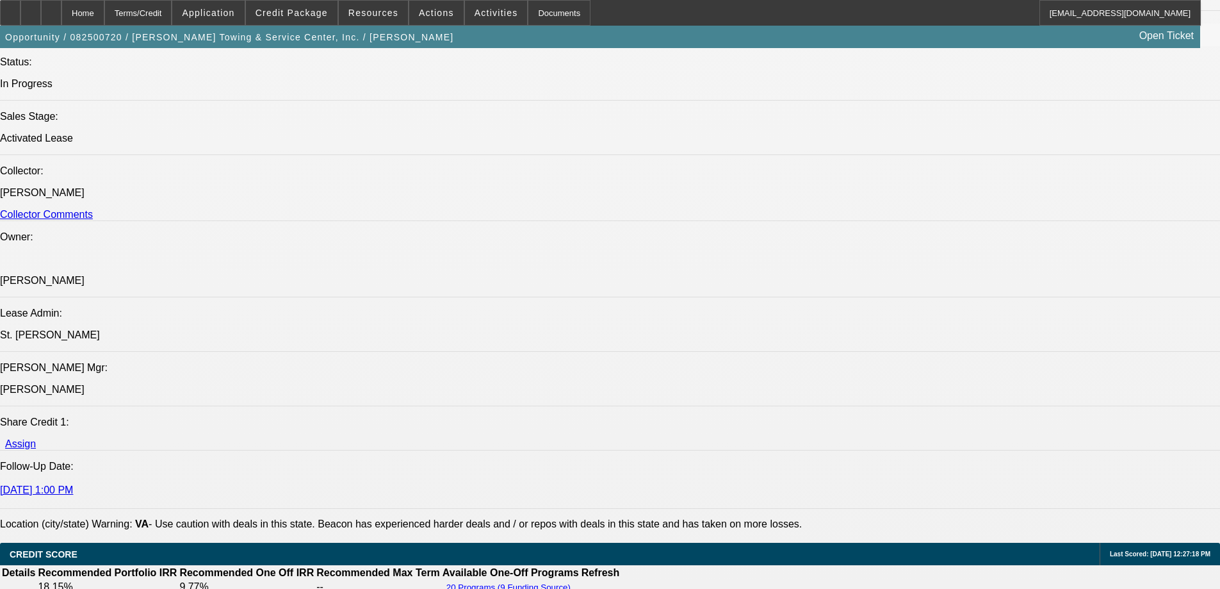
scroll to position [1793, 0]
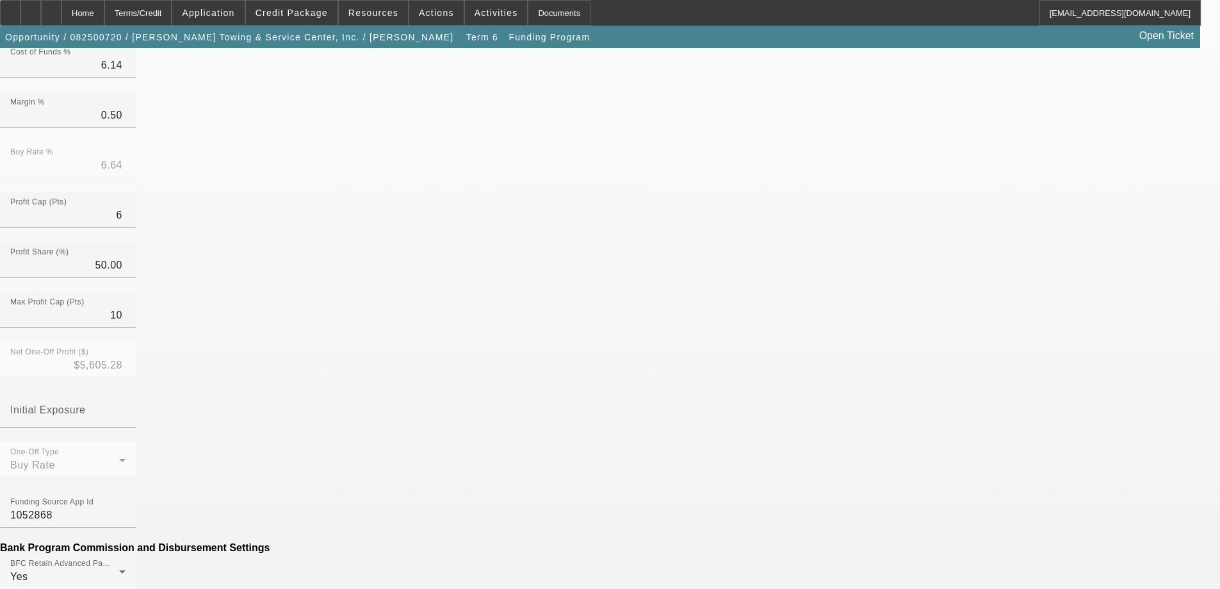
scroll to position [256, 0]
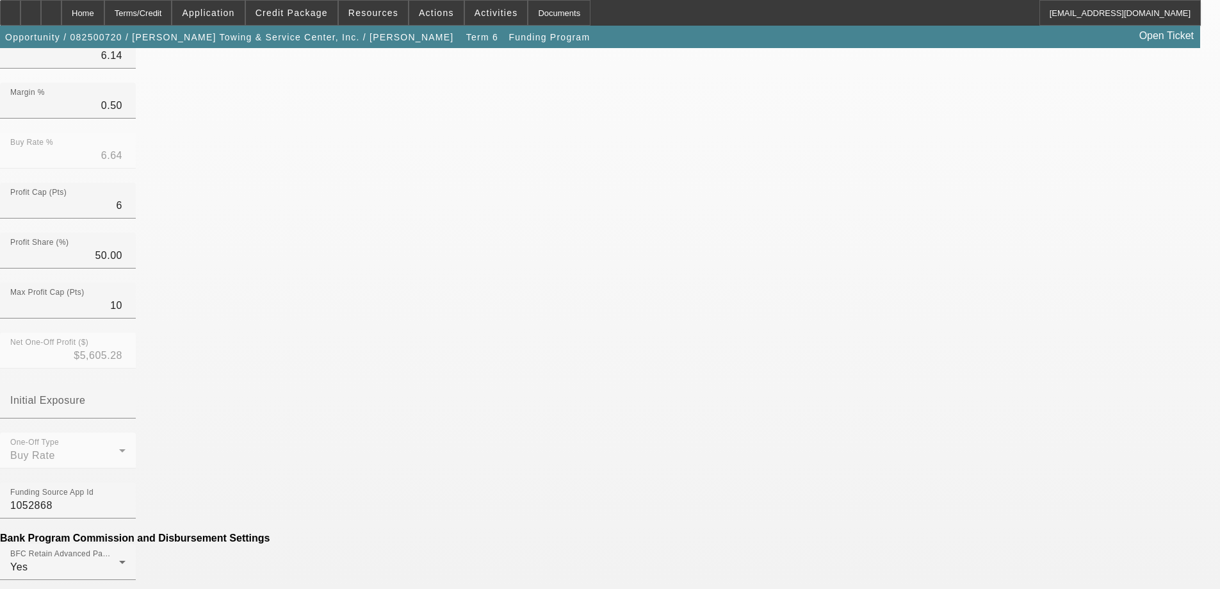
click at [506, 446] on mat-option "No" at bounding box center [517, 451] width 168 height 31
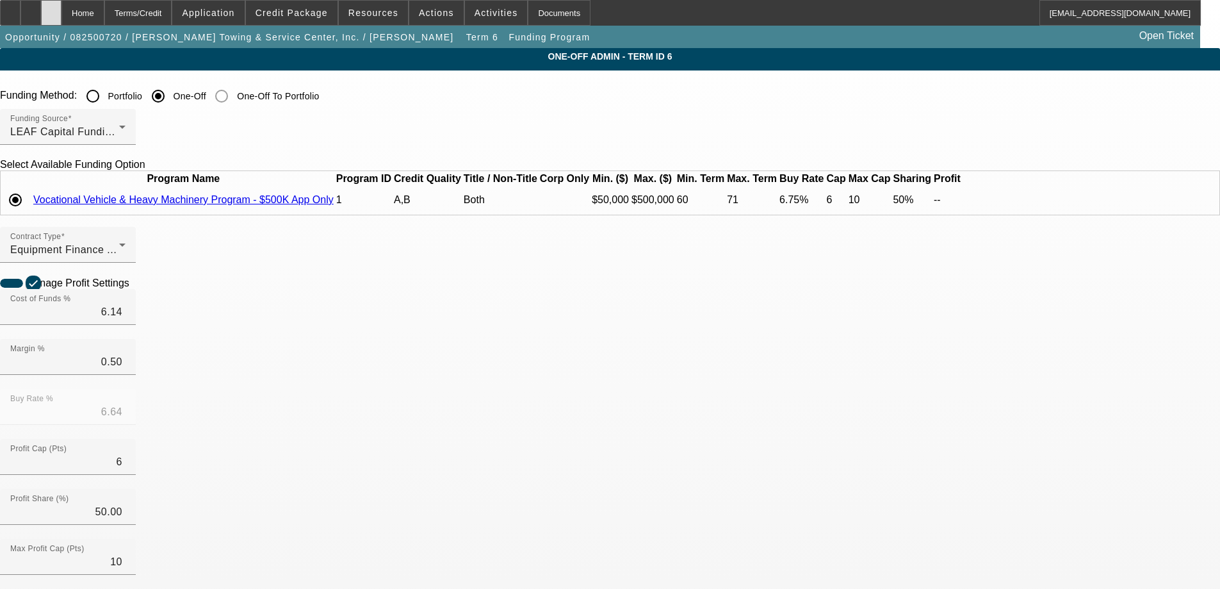
click at [61, 8] on div at bounding box center [51, 13] width 20 height 26
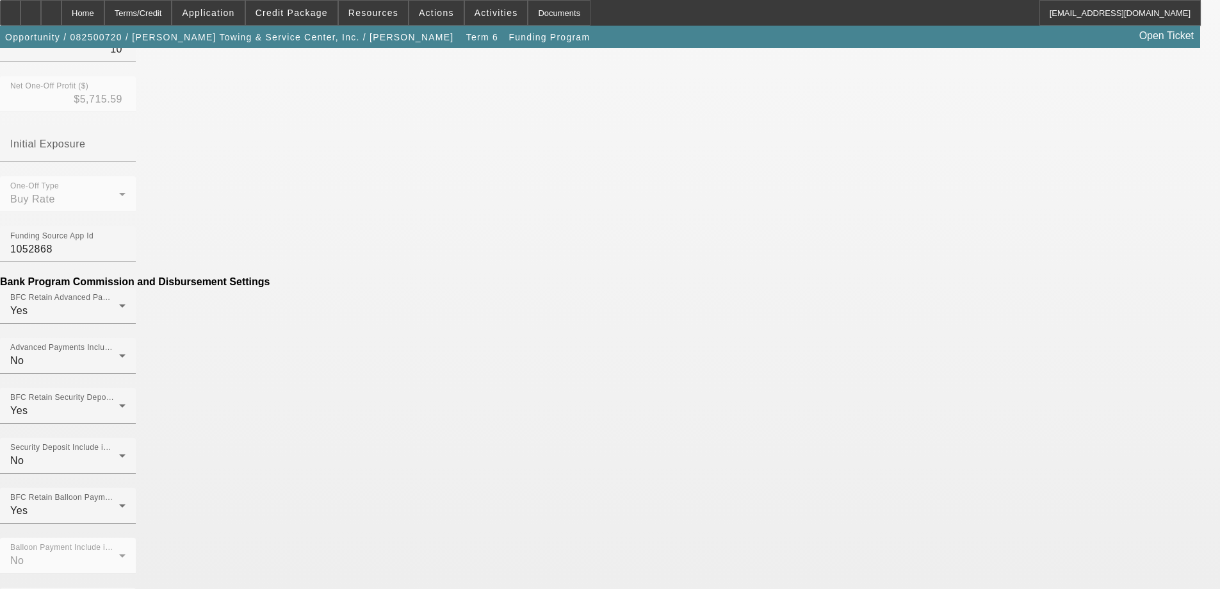
type input "($778.34)"
type input "per diem"
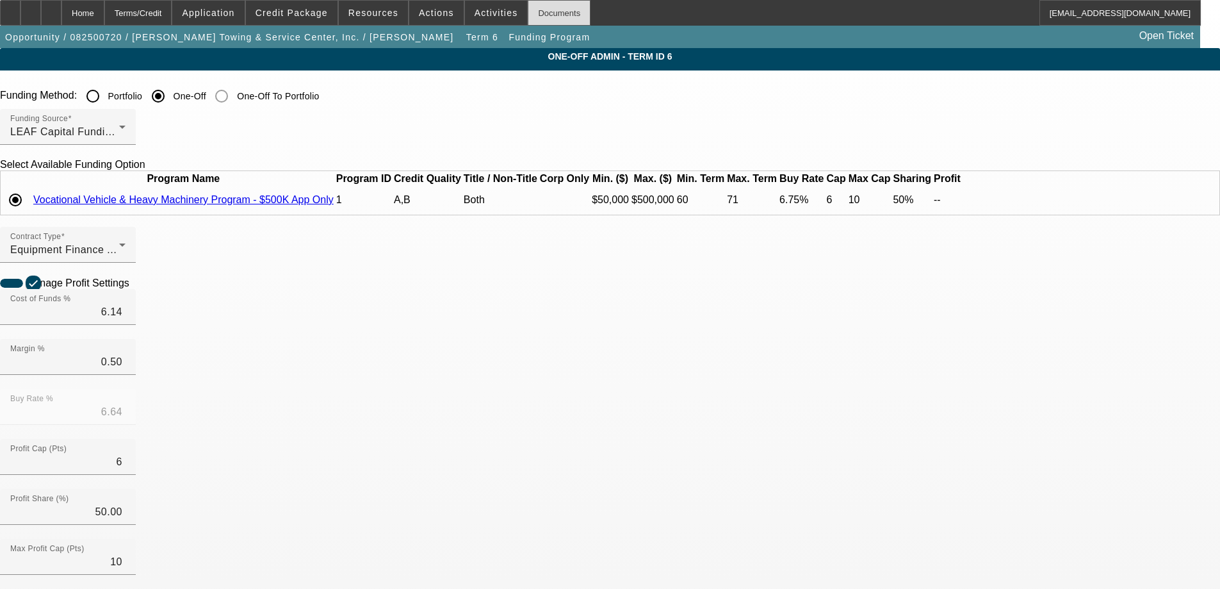
click at [544, 15] on div "Documents" at bounding box center [559, 13] width 63 height 26
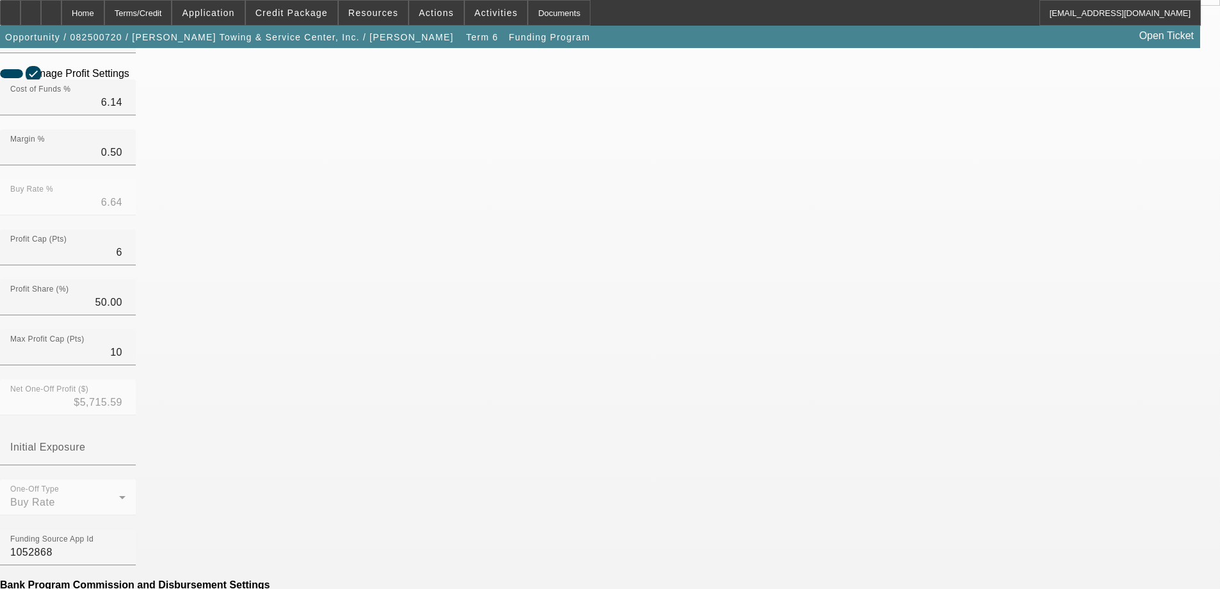
scroll to position [320, 0]
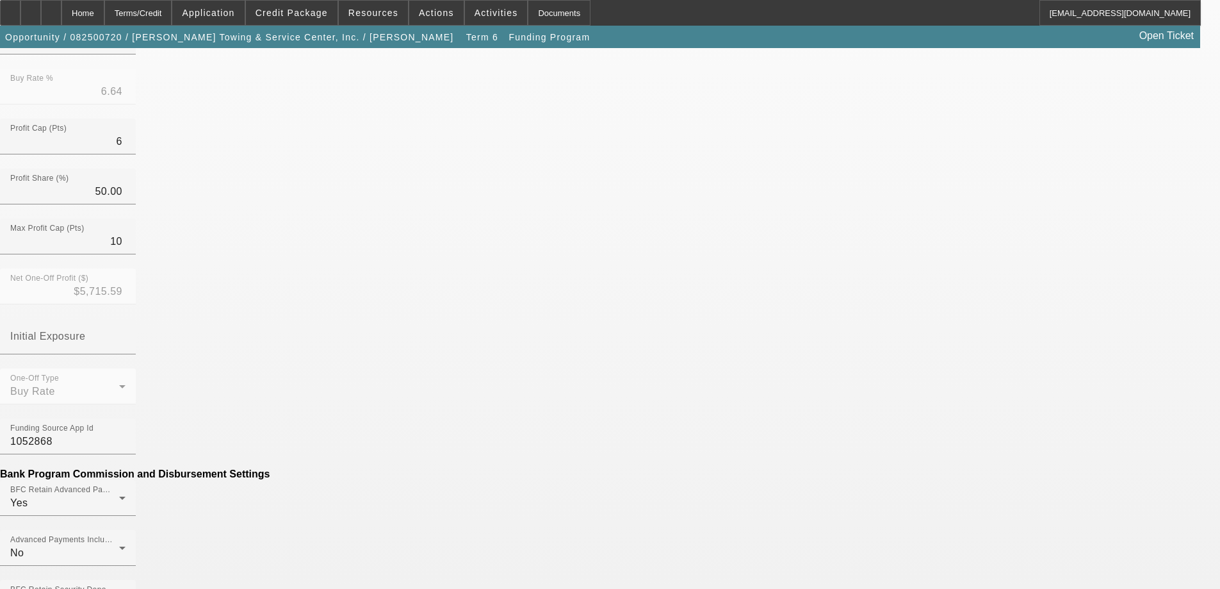
type input "($0.00)"
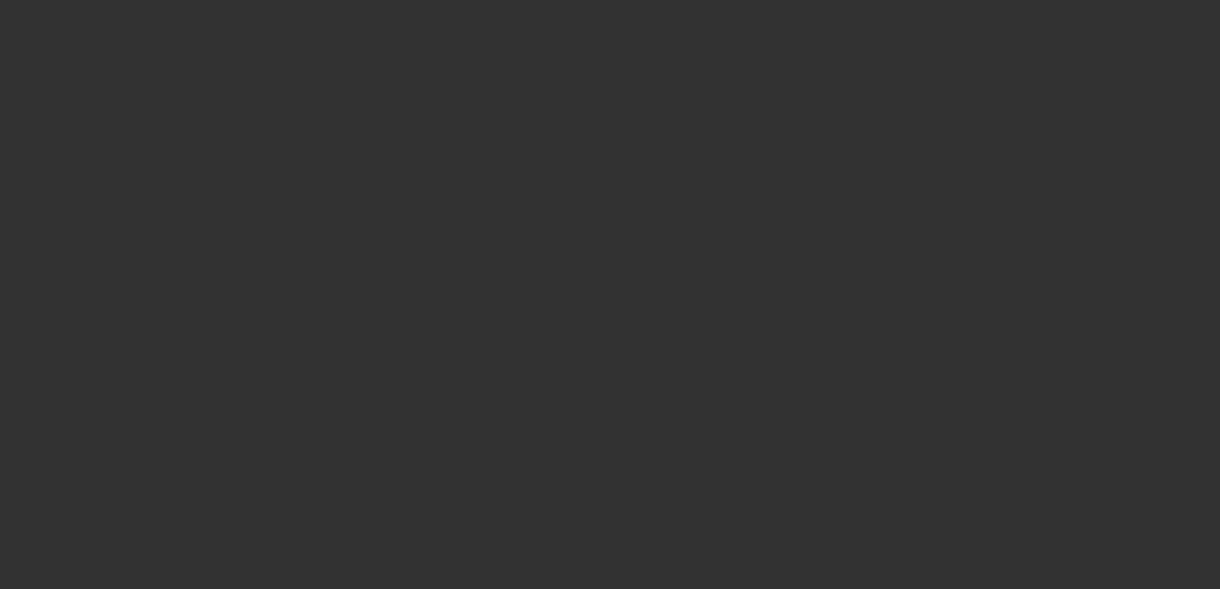
select select "3"
select select "0"
select select "3"
select select "0"
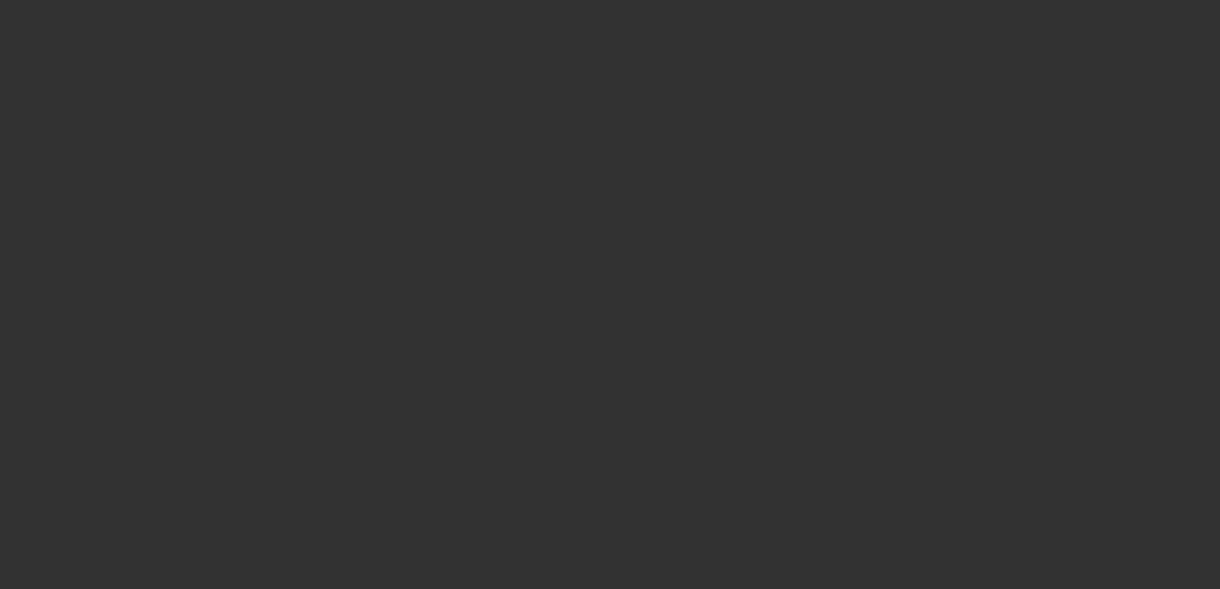
select select "6"
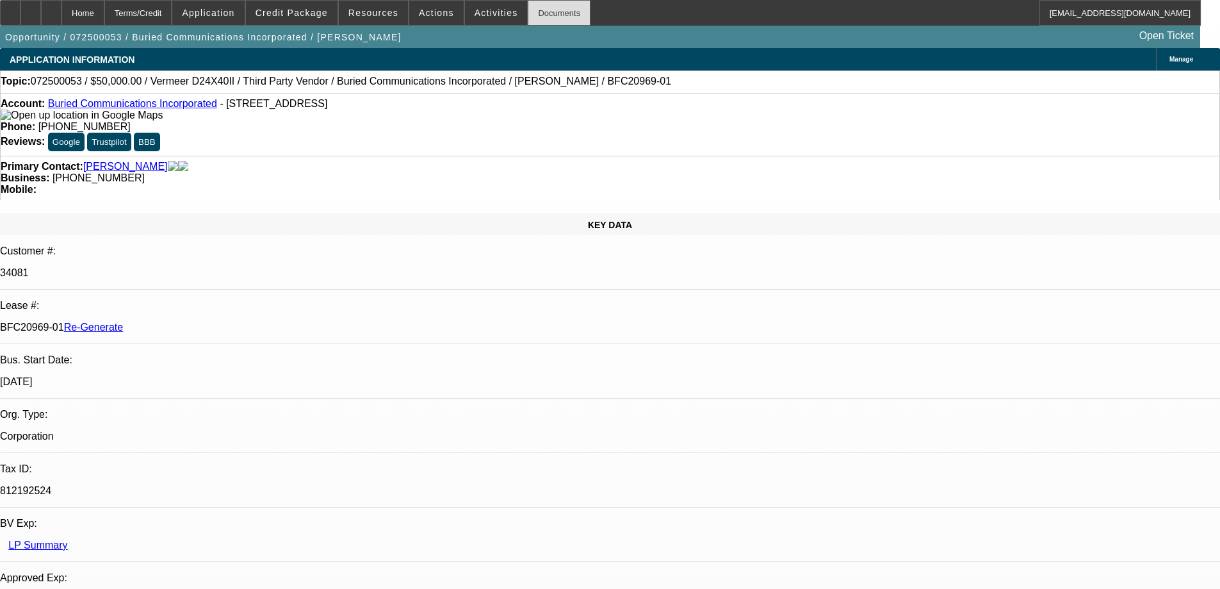
click at [543, 12] on div "Documents" at bounding box center [559, 13] width 63 height 26
